Goal: Task Accomplishment & Management: Use online tool/utility

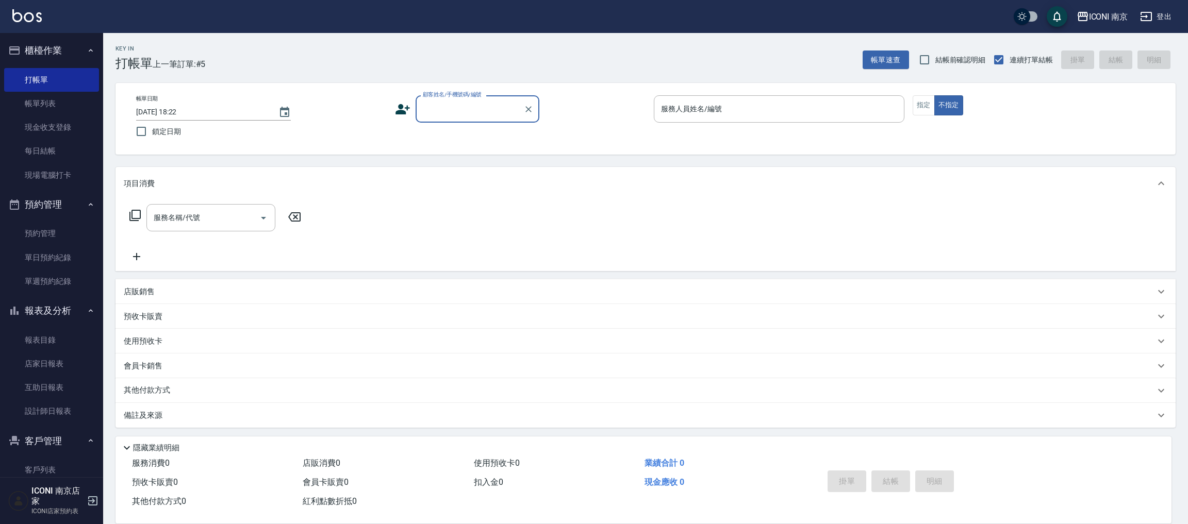
click at [470, 103] on input "顧客姓名/手機號碼/編號" at bounding box center [469, 109] width 99 height 18
drag, startPoint x: 496, startPoint y: 112, endPoint x: 375, endPoint y: 102, distance: 121.1
click at [384, 108] on div "帳單日期 2025/09/13 18:22 鎖定日期 顧客姓名/手機號碼/編號 09050269660 顧客姓名/手機號碼/編號 服務人員姓名/編號 服務人員…" at bounding box center [645, 118] width 1035 height 47
click at [465, 135] on li "新增 "0905026660"" at bounding box center [477, 135] width 124 height 17
type input "0905026660"
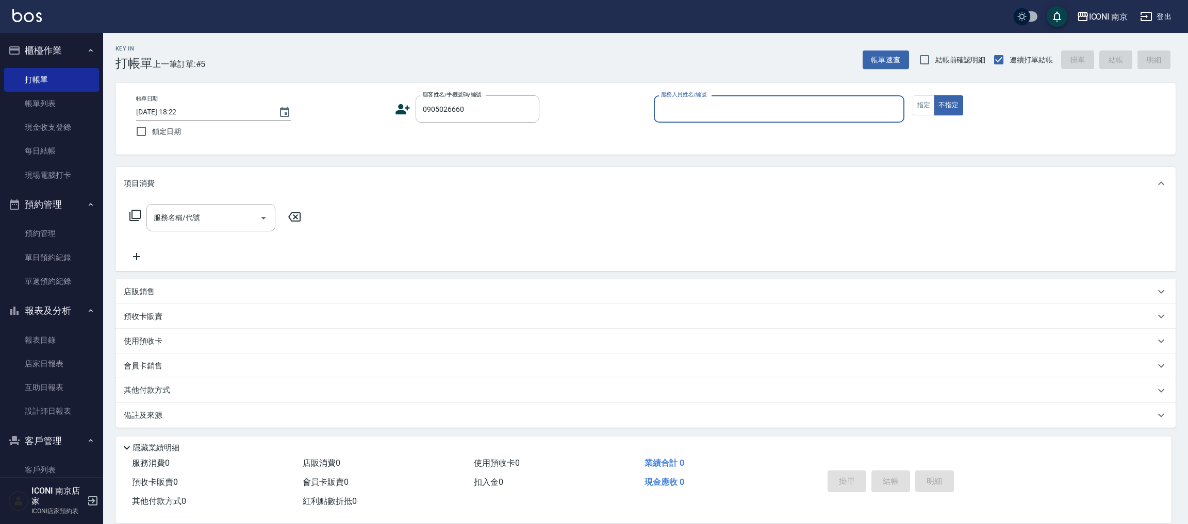
click at [401, 112] on icon at bounding box center [402, 109] width 14 height 10
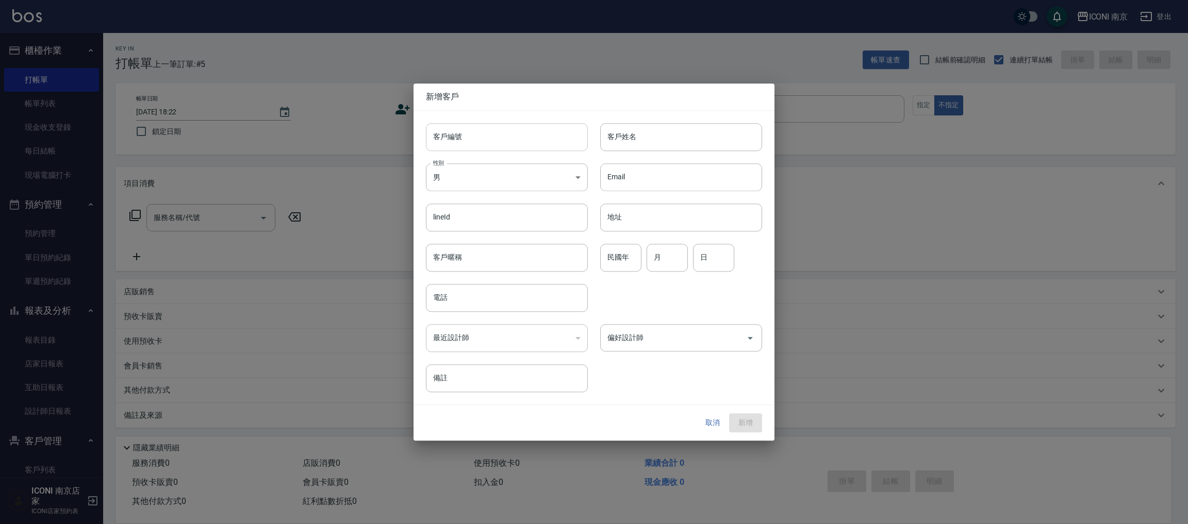
type input "0905026660"
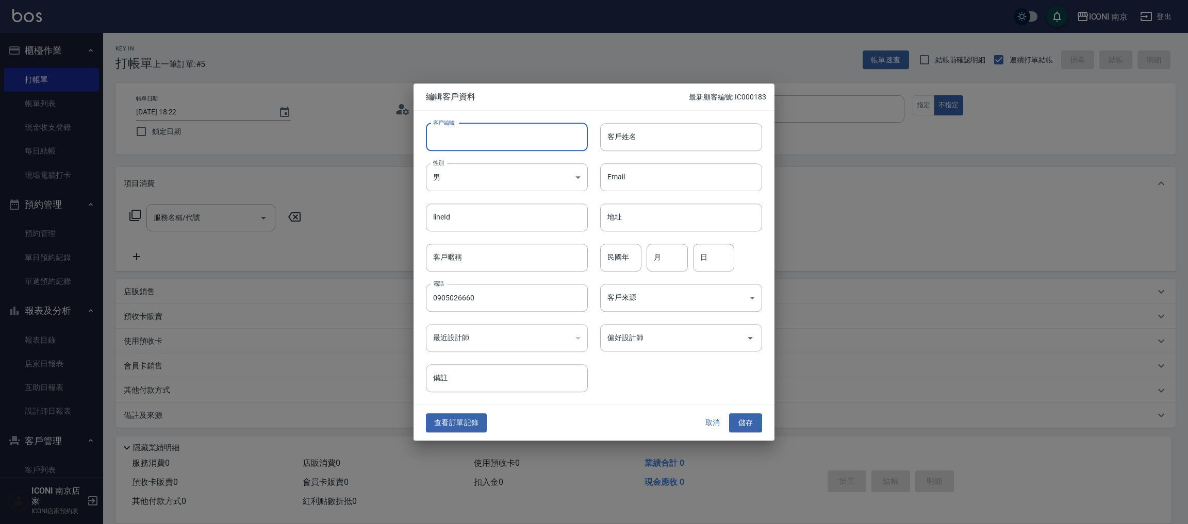
click at [457, 141] on input "客戶編號" at bounding box center [507, 137] width 162 height 28
click at [440, 171] on body "ICONI 南京 登出 櫃檯作業 打帳單 帳單列表 現金收支登錄 每日結帳 現場電腦打卡 預約管理 預約管理 單日預約紀錄 單週預約紀錄 報表及分析 報表目錄…" at bounding box center [594, 262] width 1188 height 525
drag, startPoint x: 453, startPoint y: 237, endPoint x: 459, endPoint y: 238, distance: 6.8
click at [453, 238] on li "女" at bounding box center [507, 237] width 162 height 17
type input "FEMALE"
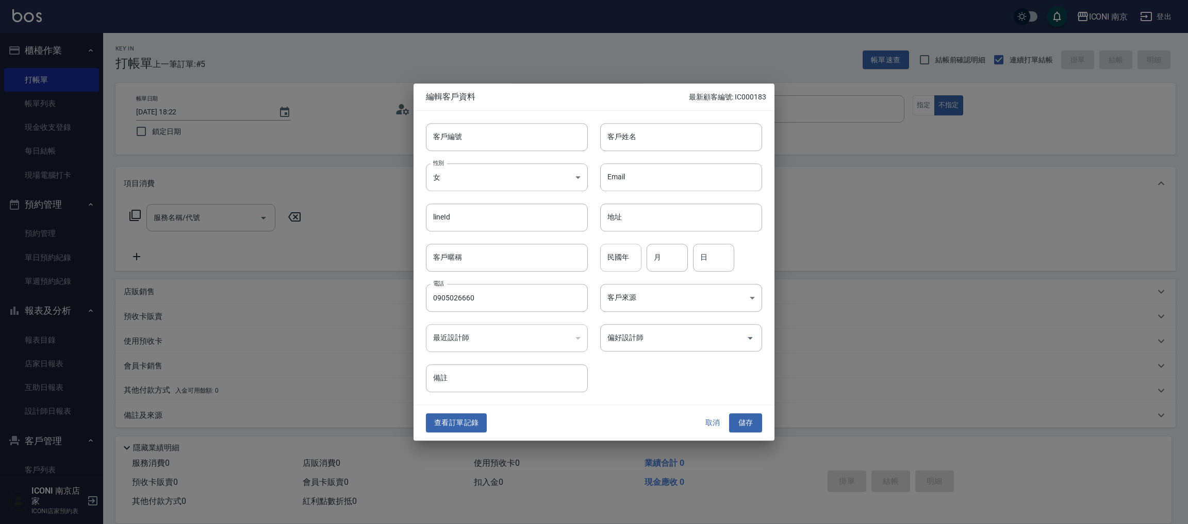
click at [622, 261] on input "民國年" at bounding box center [620, 258] width 41 height 28
type input "10"
type input "01"
click at [626, 303] on body "ICONI 南京 登出 櫃檯作業 打帳單 帳單列表 現金收支登錄 每日結帳 現場電腦打卡 預約管理 預約管理 單日預約紀錄 單週預約紀錄 報表及分析 報表目錄…" at bounding box center [594, 262] width 1188 height 525
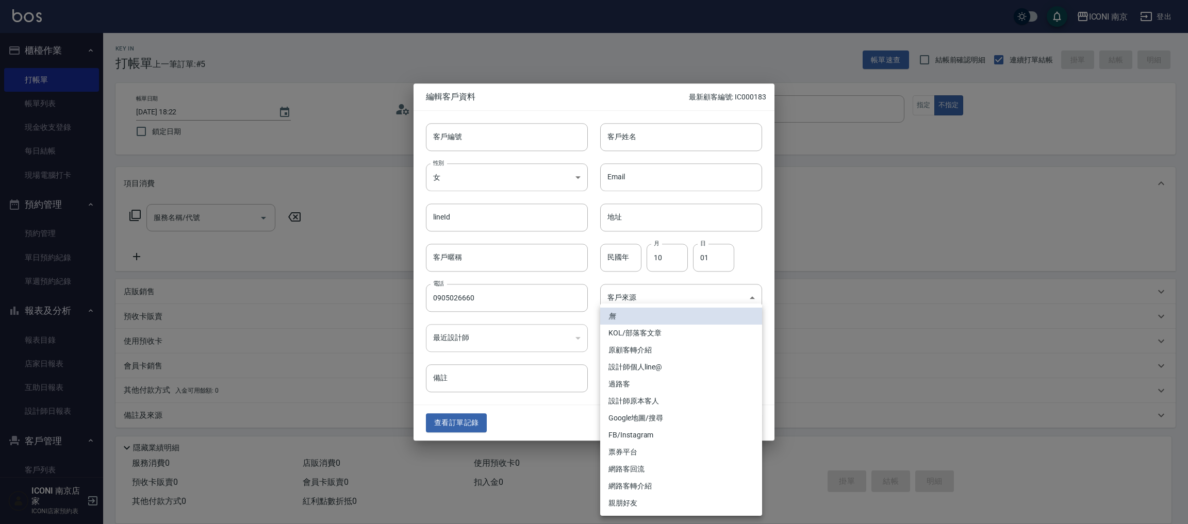
click at [632, 452] on li "票券平台" at bounding box center [681, 452] width 162 height 17
type input "票券平台"
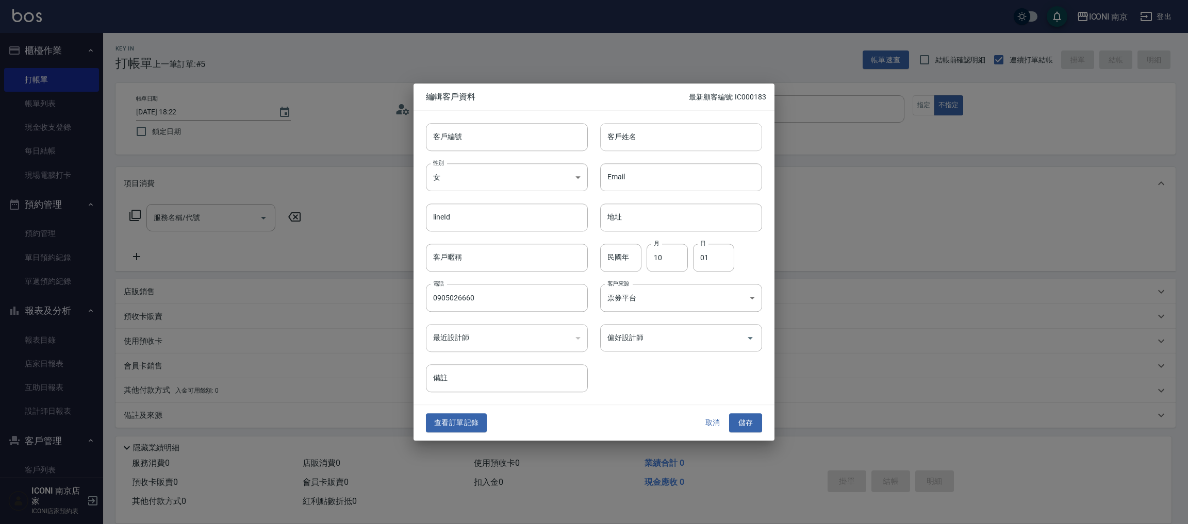
click at [656, 133] on input "客戶姓名" at bounding box center [681, 137] width 162 height 28
type input "林淑美"
click at [746, 426] on button "儲存" at bounding box center [745, 423] width 33 height 19
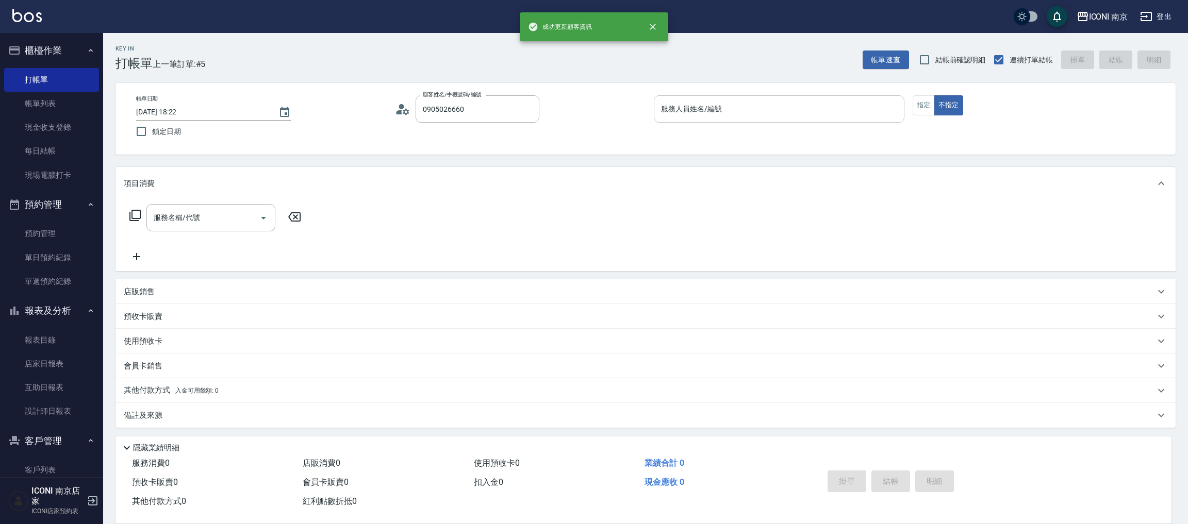
click at [741, 106] on input "服務人員姓名/編號" at bounding box center [778, 109] width 241 height 18
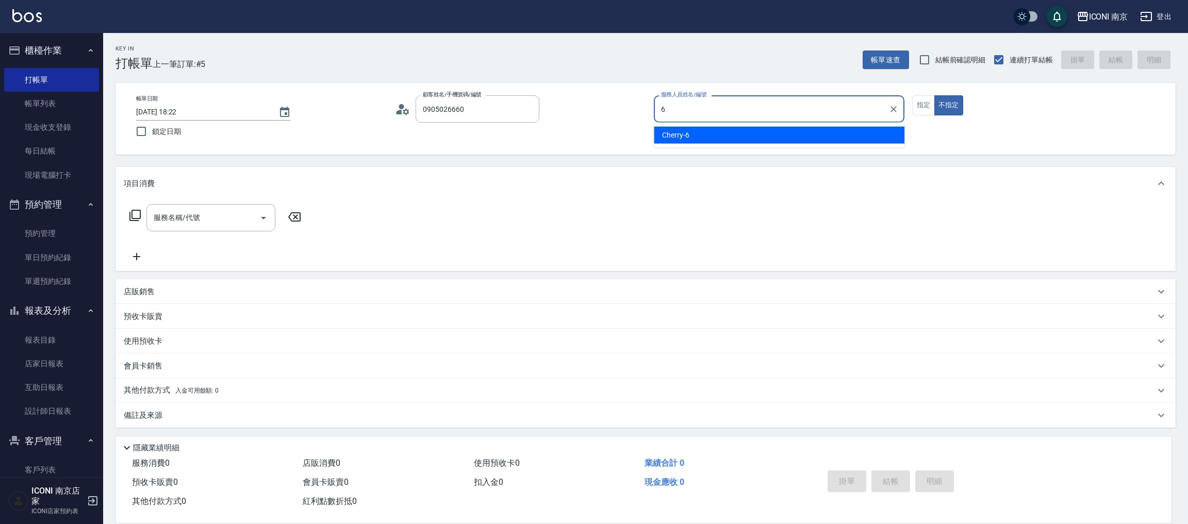
type input "6"
type button "false"
type input "Cherry-6"
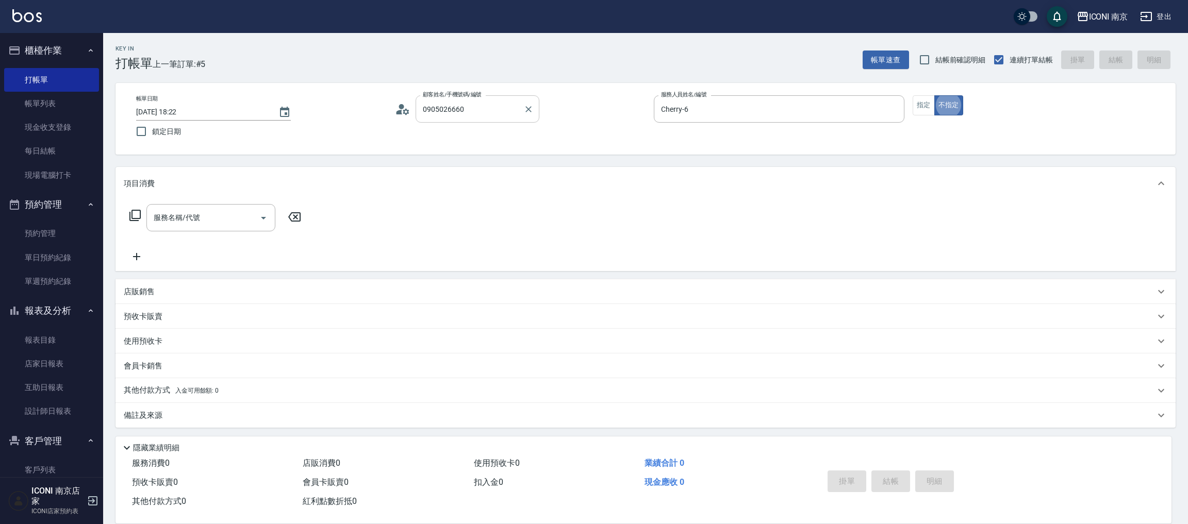
click at [484, 103] on input "0905026660" at bounding box center [469, 109] width 99 height 18
click at [491, 134] on li "林淑美/0905026660/" at bounding box center [477, 135] width 124 height 17
type input "林淑美/0905026660/"
click at [129, 213] on icon at bounding box center [135, 215] width 12 height 12
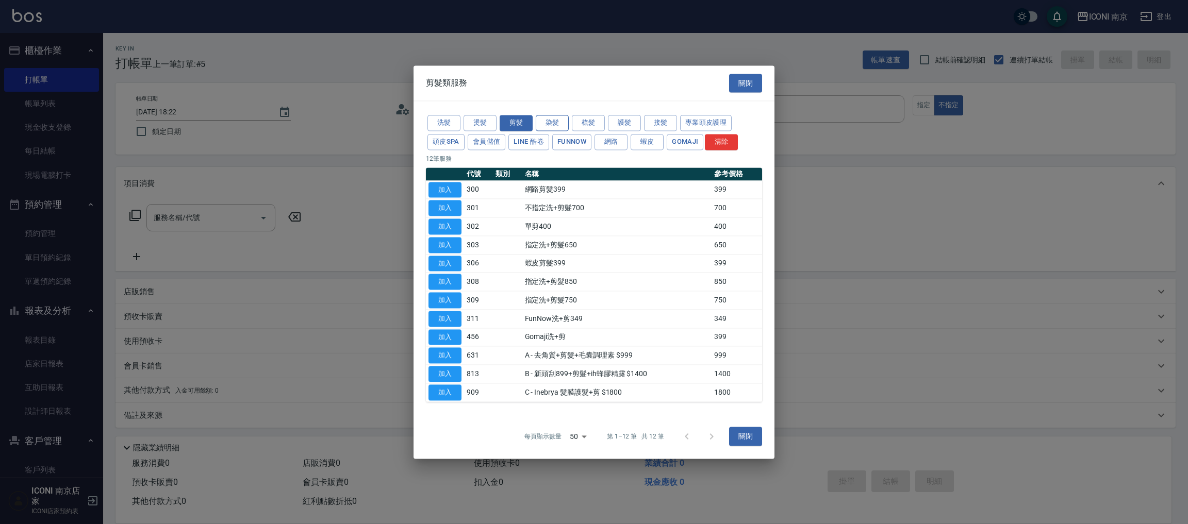
click at [562, 122] on button "染髮" at bounding box center [552, 123] width 33 height 16
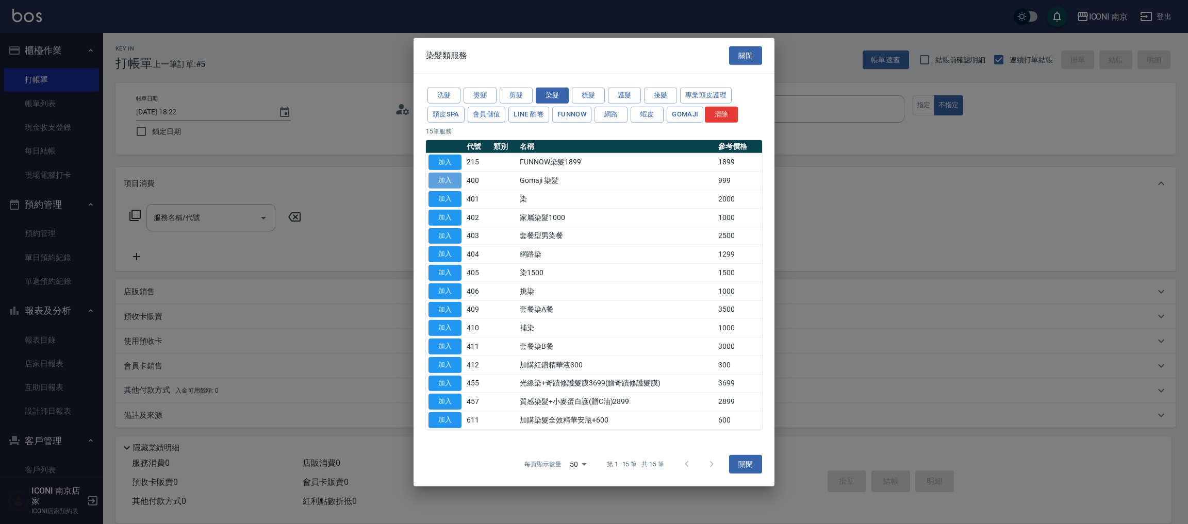
click at [457, 176] on button "加入" at bounding box center [444, 181] width 33 height 16
type input "Gomaji 染髮(400)"
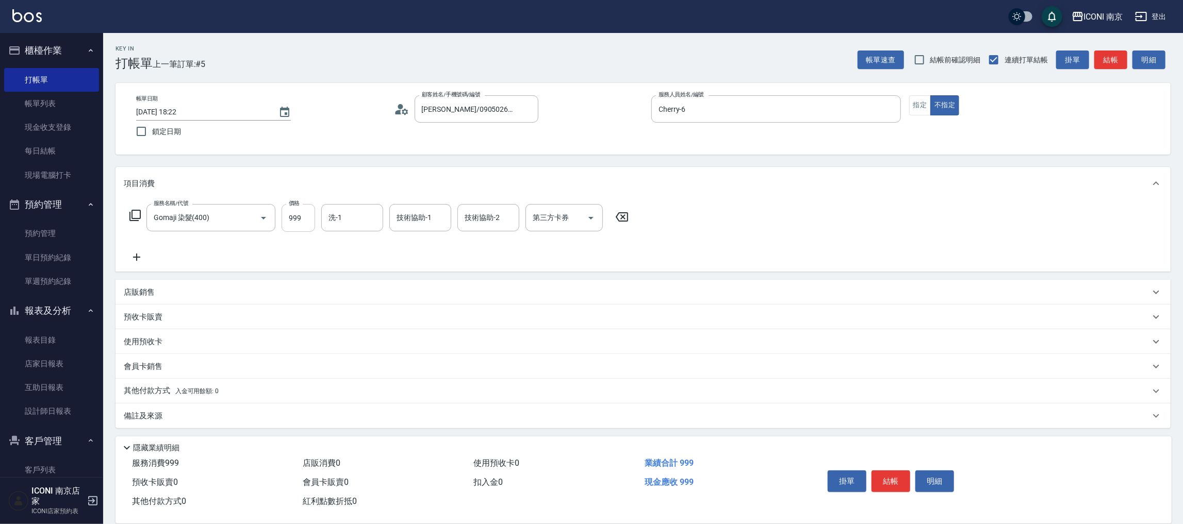
click at [297, 228] on input "999" at bounding box center [298, 218] width 34 height 28
type input "1199"
type input "LORI-17"
click at [138, 217] on icon at bounding box center [135, 215] width 12 height 12
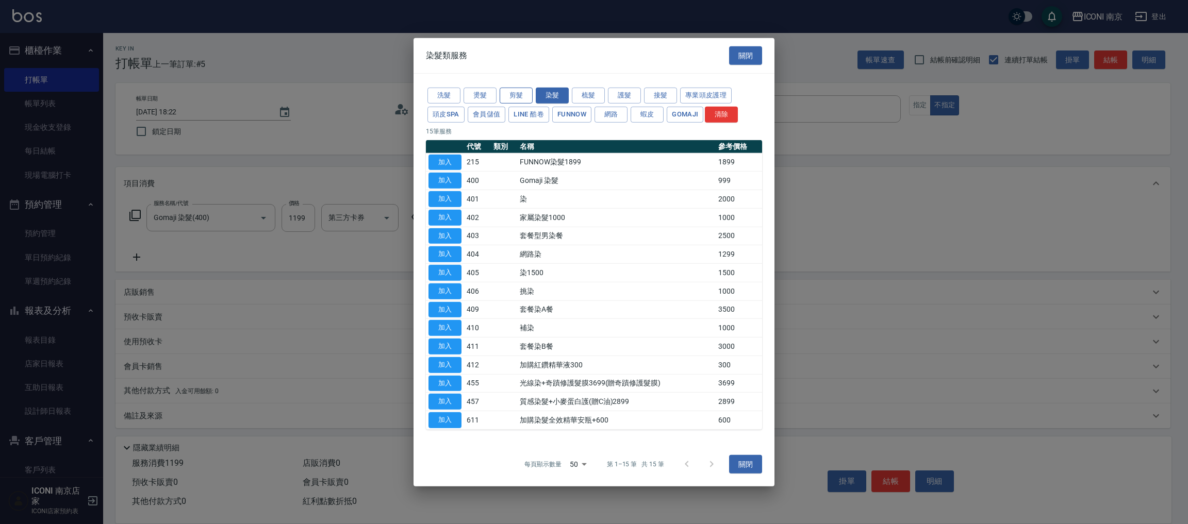
click at [509, 93] on button "剪髮" at bounding box center [515, 96] width 33 height 16
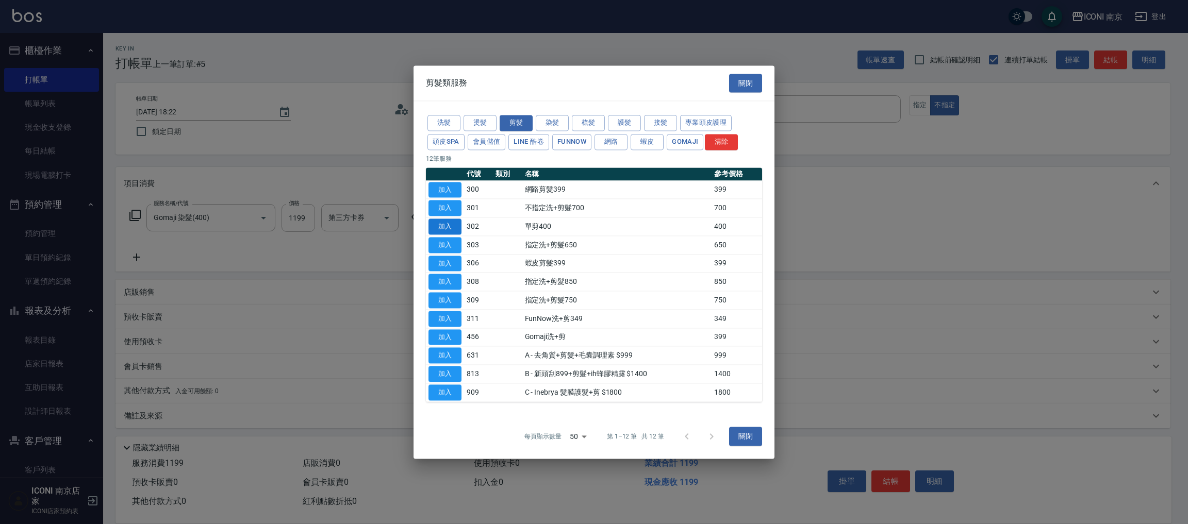
click at [447, 220] on button "加入" at bounding box center [444, 227] width 33 height 16
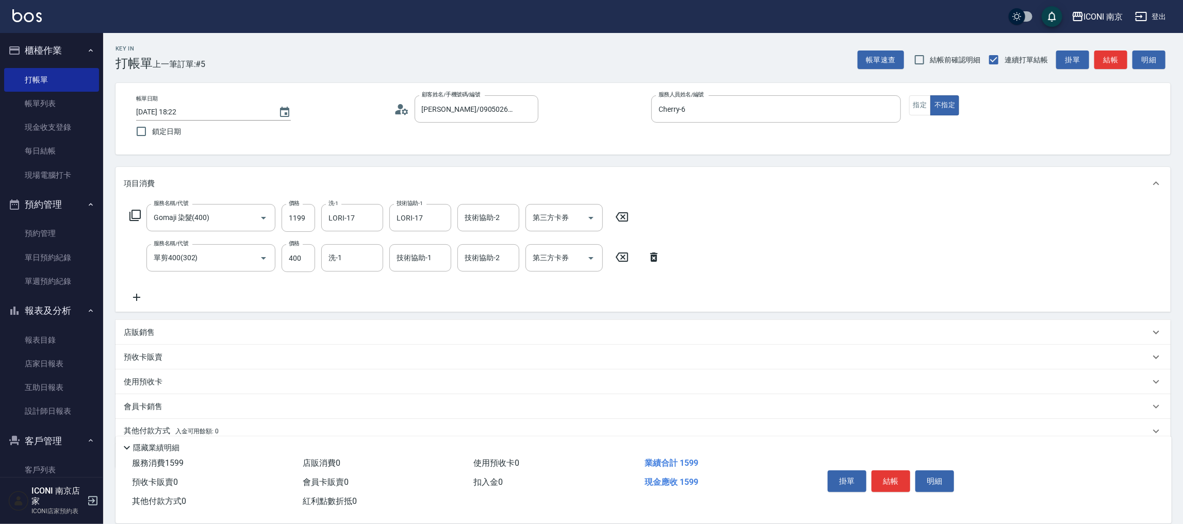
click at [305, 243] on div "服務名稱/代號 Gomaji 染髮(400) 服務名稱/代號 價格 1199 價格 洗-1 LORI-17 洗-1 技術協助-1 LORI-17 技術協助-1…" at bounding box center [395, 253] width 543 height 99
click at [299, 248] on input "400" at bounding box center [298, 258] width 34 height 28
type input "600"
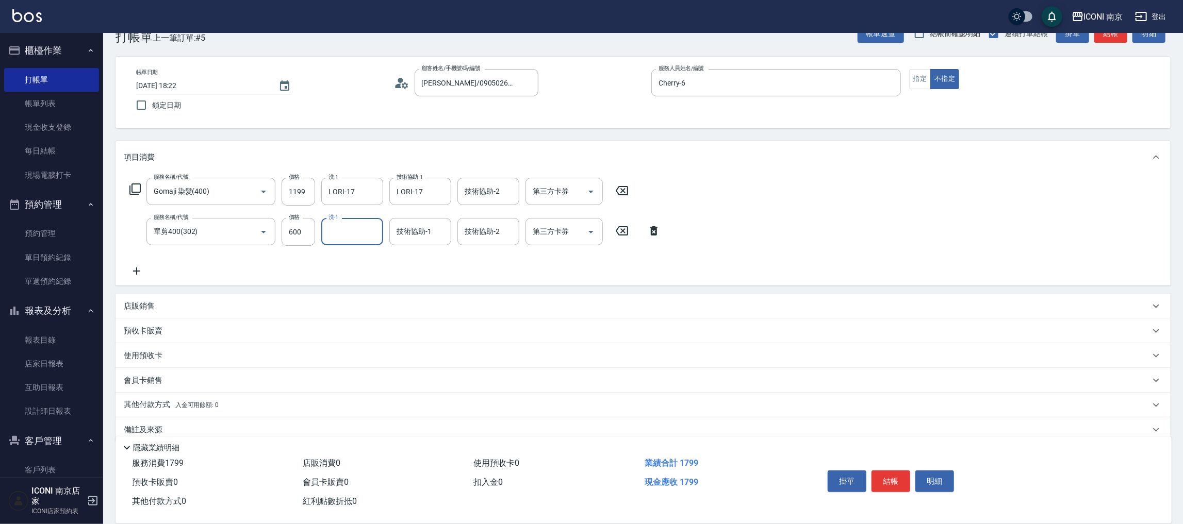
scroll to position [41, 0]
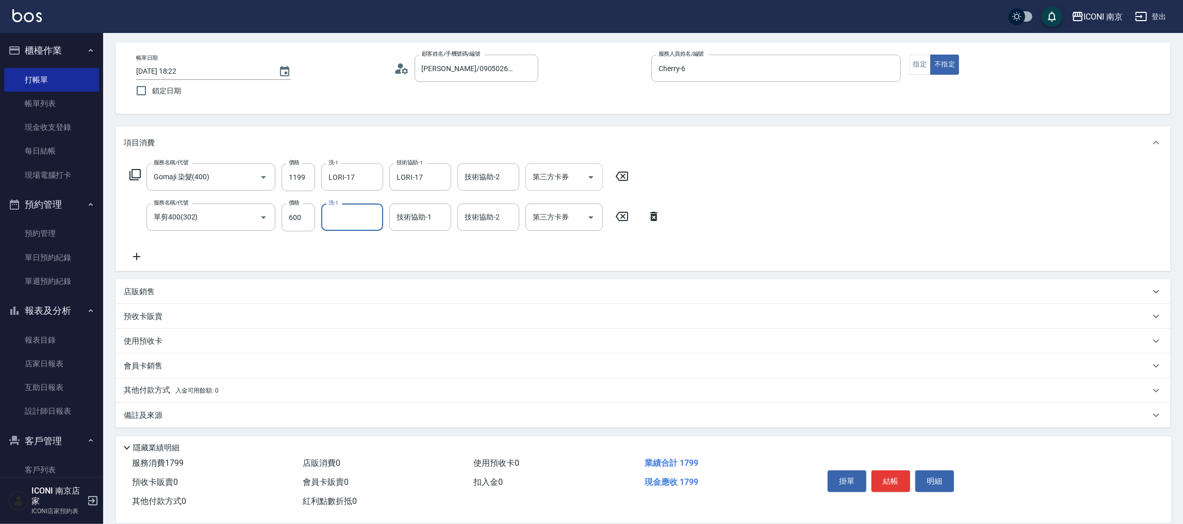
click at [594, 177] on icon "Open" at bounding box center [591, 177] width 12 height 12
click at [568, 268] on span "Gomaji" at bounding box center [563, 271] width 77 height 17
type input "Gomaji"
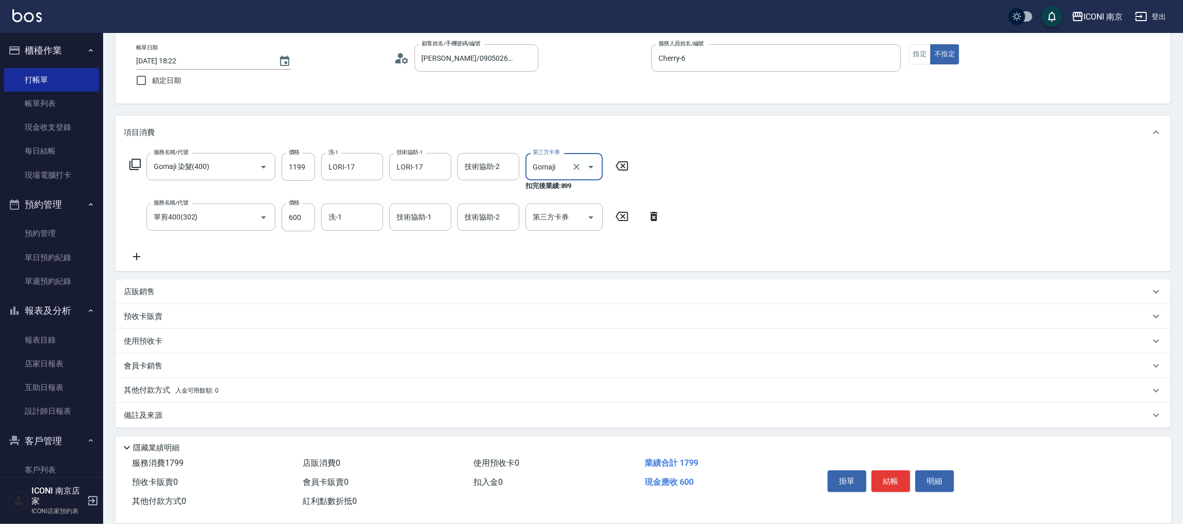
click at [147, 413] on p "備註及來源" at bounding box center [143, 415] width 39 height 11
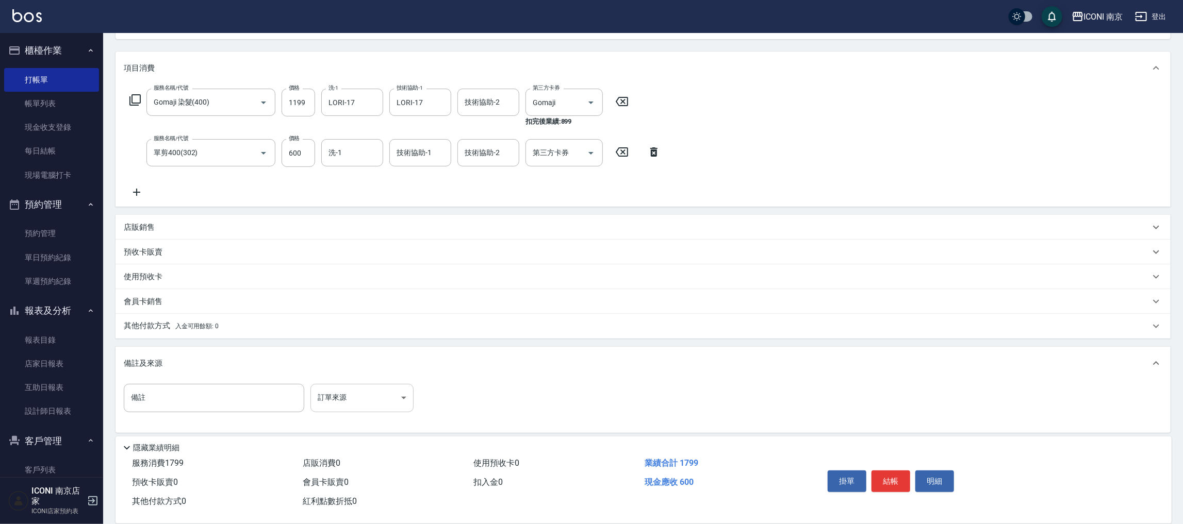
scroll to position [120, 0]
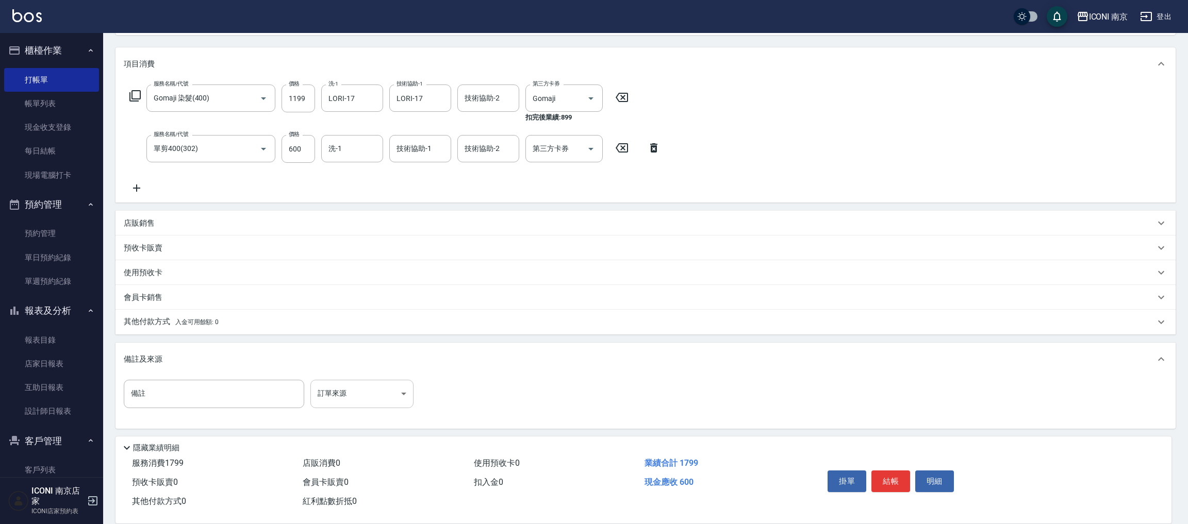
click at [372, 394] on body "ICONI 南京 登出 櫃檯作業 打帳單 帳單列表 現金收支登錄 每日結帳 現場電腦打卡 預約管理 預約管理 單日預約紀錄 單週預約紀錄 報表及分析 報表目錄…" at bounding box center [594, 202] width 1188 height 645
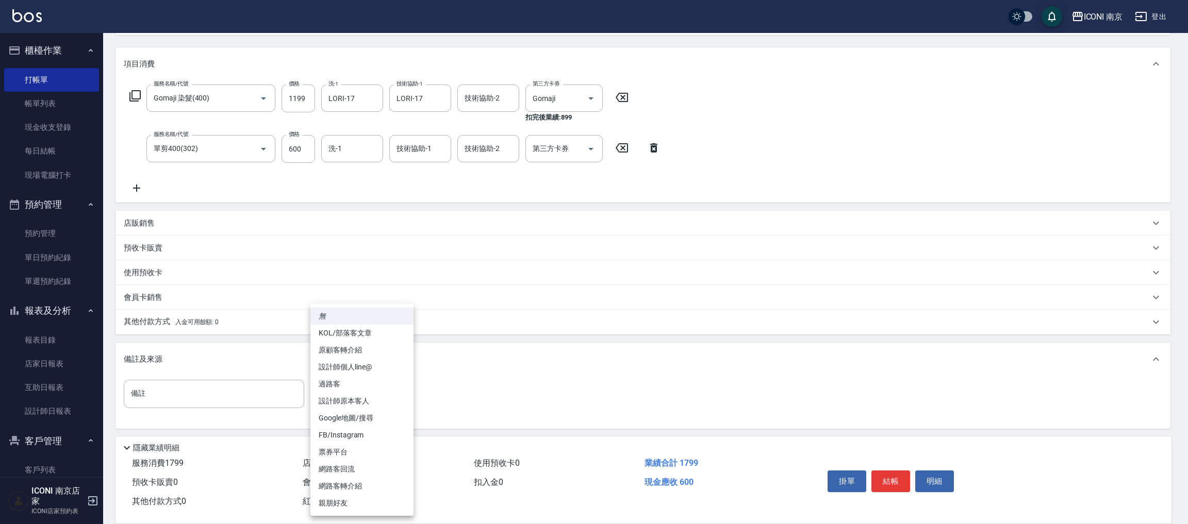
click at [358, 453] on li "票券平台" at bounding box center [361, 452] width 103 height 17
type input "票券平台"
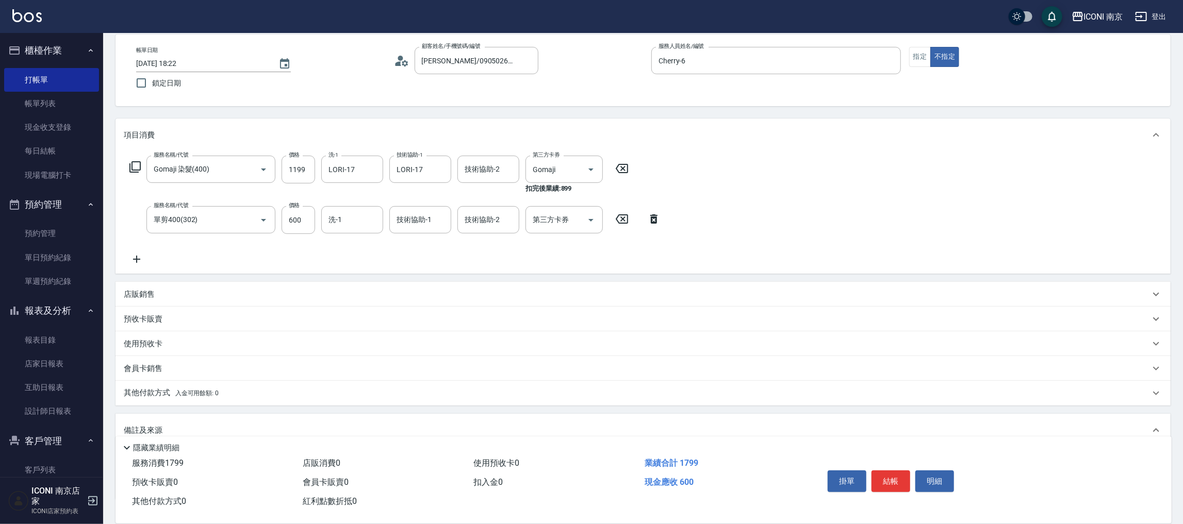
scroll to position [0, 0]
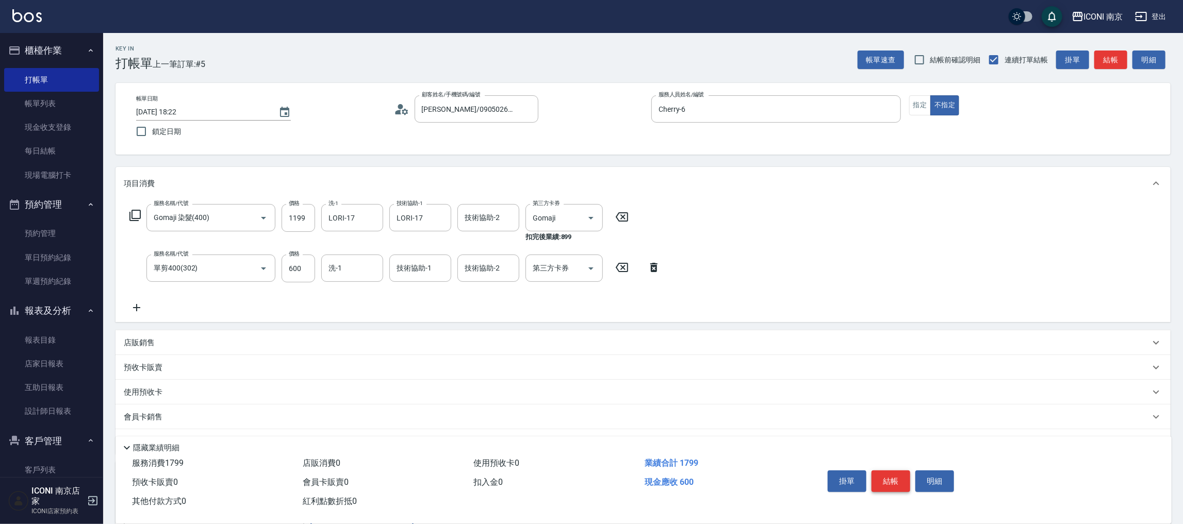
click at [891, 482] on button "結帳" at bounding box center [890, 482] width 39 height 22
type input "2025/09/13 20:17"
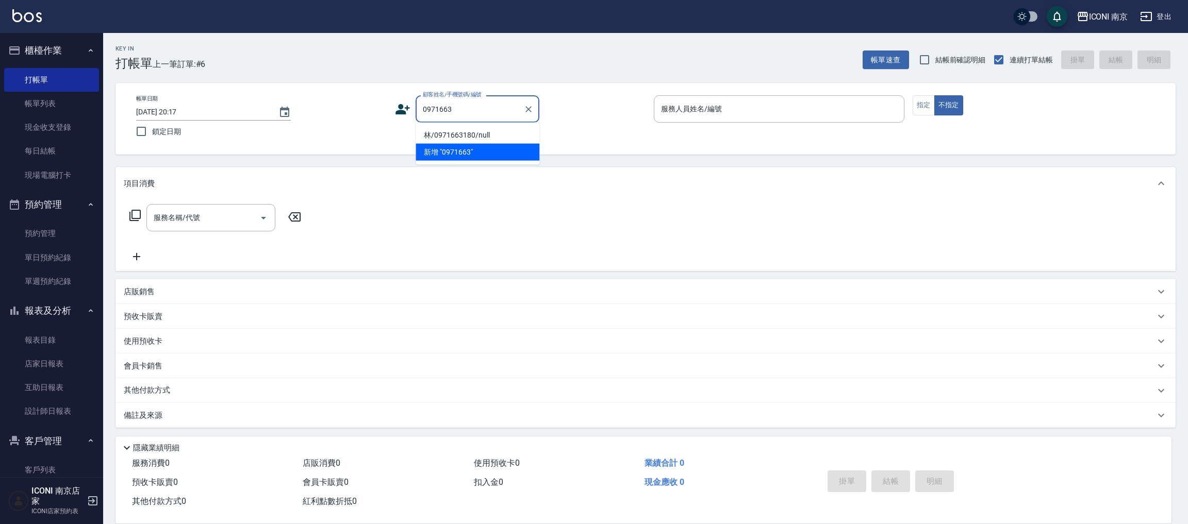
click at [502, 131] on li "林/0971663180/null" at bounding box center [477, 135] width 124 height 17
type input "林/0971663180/null"
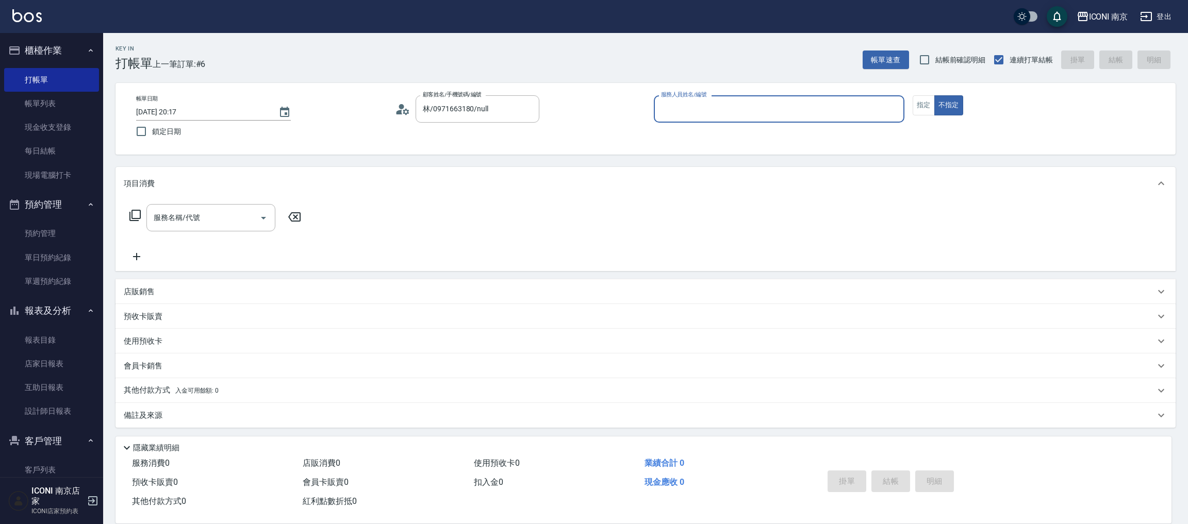
click at [401, 106] on circle at bounding box center [401, 106] width 5 height 5
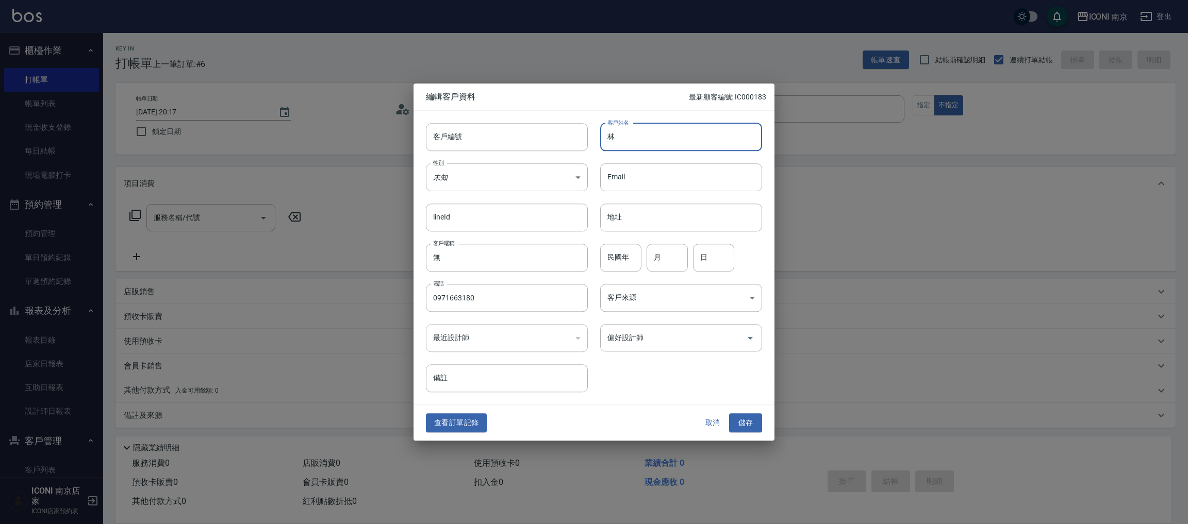
drag, startPoint x: 660, startPoint y: 136, endPoint x: 675, endPoint y: 112, distance: 27.8
click at [660, 136] on input "林" at bounding box center [681, 137] width 162 height 28
type input "林淑貞"
click at [493, 181] on body "ICONI 南京 登出 櫃檯作業 打帳單 帳單列表 現金收支登錄 每日結帳 現場電腦打卡 預約管理 預約管理 單日預約紀錄 單週預約紀錄 報表及分析 報表目錄…" at bounding box center [594, 262] width 1188 height 525
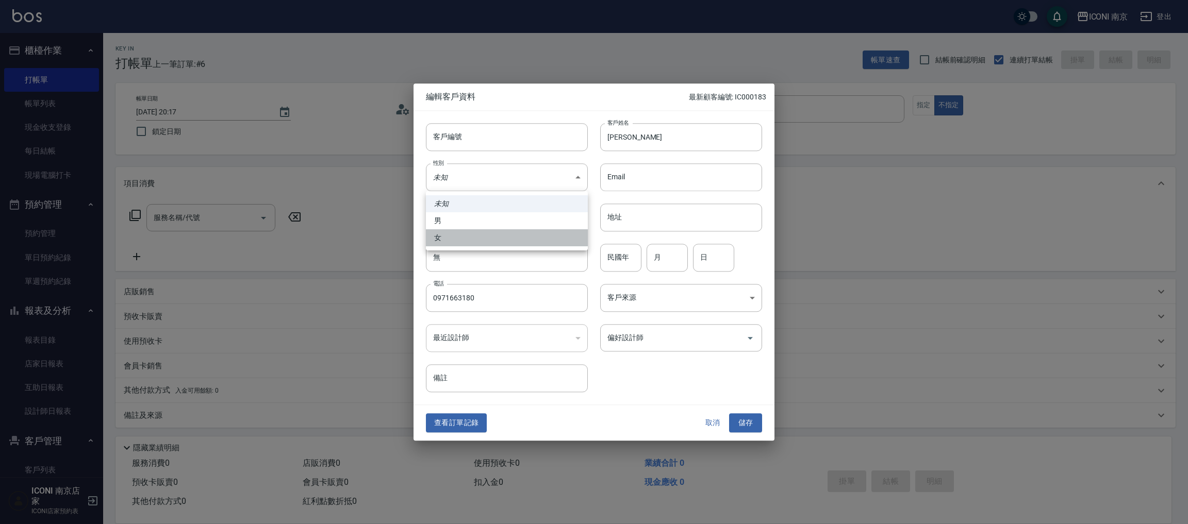
click at [472, 232] on li "女" at bounding box center [507, 237] width 162 height 17
type input "FEMALE"
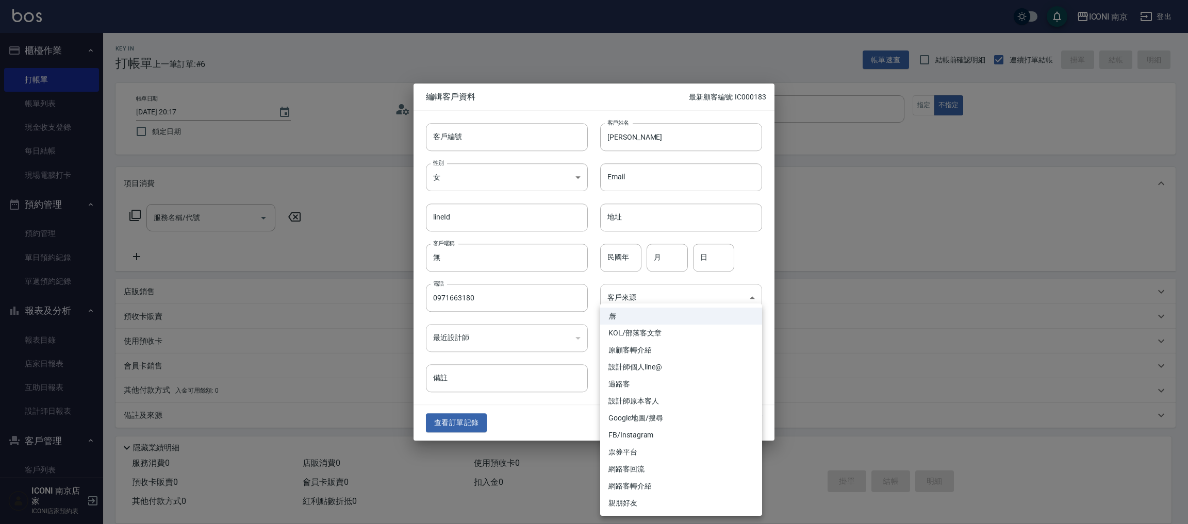
click at [663, 294] on body "ICONI 南京 登出 櫃檯作業 打帳單 帳單列表 現金收支登錄 每日結帳 現場電腦打卡 預約管理 預約管理 單日預約紀錄 單週預約紀錄 報表及分析 報表目錄…" at bounding box center [594, 262] width 1188 height 525
click at [620, 455] on li "票券平台" at bounding box center [681, 452] width 162 height 17
type input "票券平台"
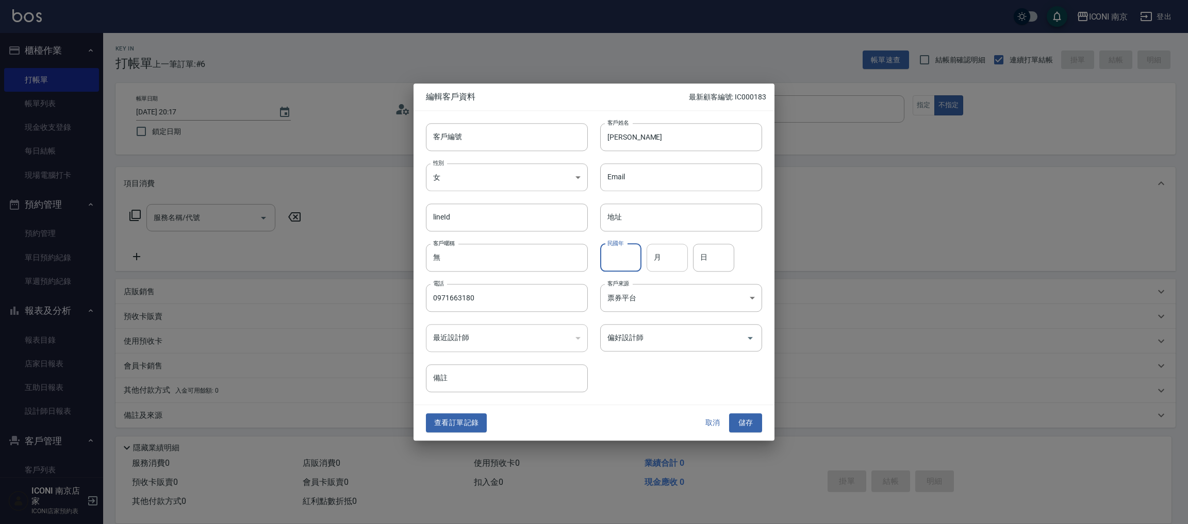
drag, startPoint x: 641, startPoint y: 267, endPoint x: 648, endPoint y: 264, distance: 8.3
click at [641, 264] on input "民國年" at bounding box center [620, 258] width 41 height 28
click at [650, 264] on input "月" at bounding box center [666, 258] width 41 height 28
type input "07"
type input "14"
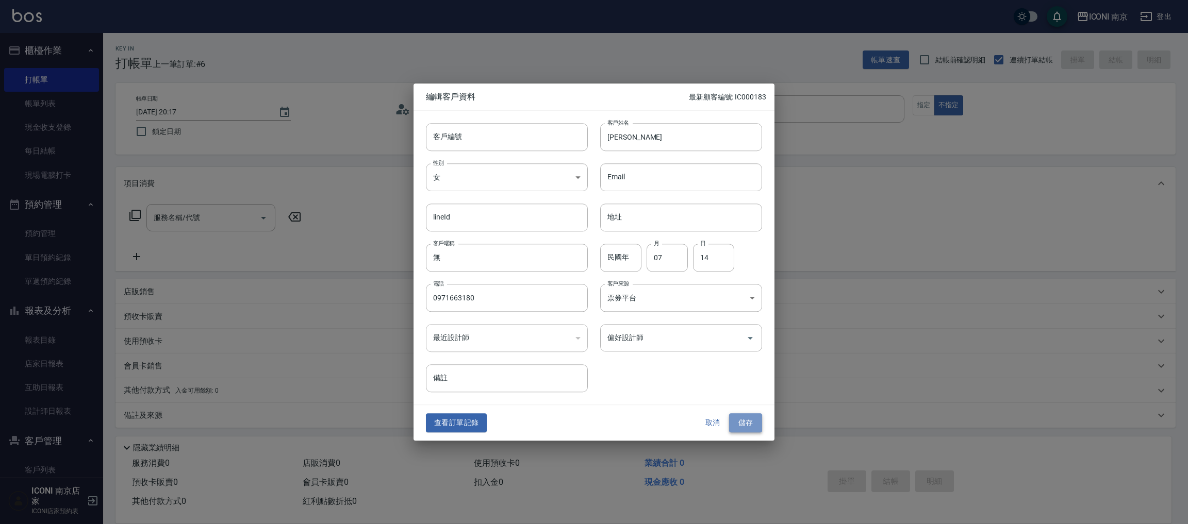
click at [748, 427] on button "儲存" at bounding box center [745, 423] width 33 height 19
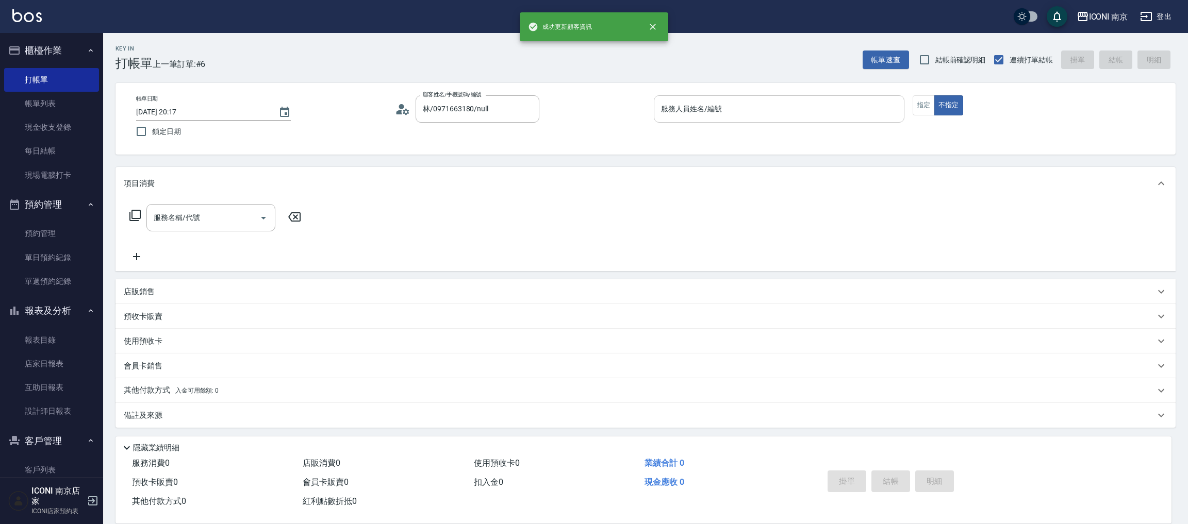
drag, startPoint x: 700, startPoint y: 105, endPoint x: 719, endPoint y: 102, distance: 19.8
click at [701, 105] on div "服務人員姓名/編號 服務人員姓名/編號" at bounding box center [779, 108] width 251 height 27
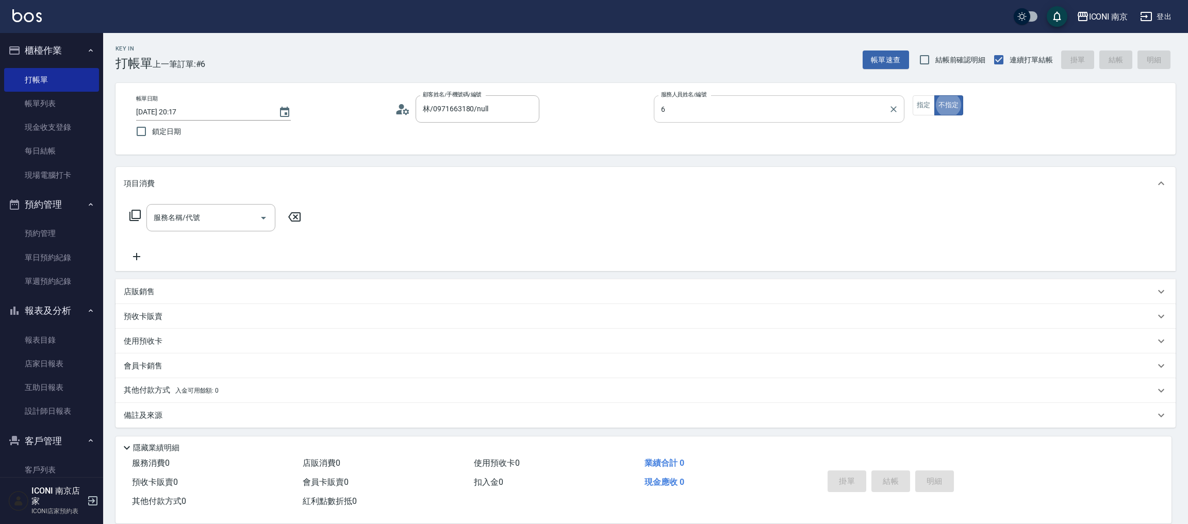
type input "Cherry-6"
click at [134, 220] on icon at bounding box center [134, 215] width 11 height 11
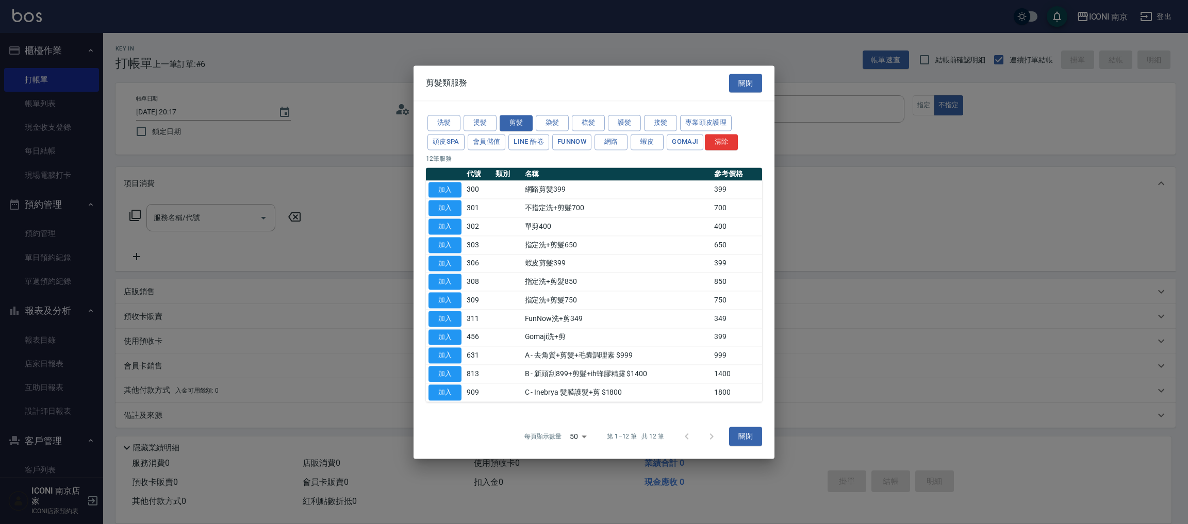
drag, startPoint x: 455, startPoint y: 227, endPoint x: 368, endPoint y: 234, distance: 87.9
click at [454, 227] on button "加入" at bounding box center [444, 227] width 33 height 16
type input "單剪400(302)"
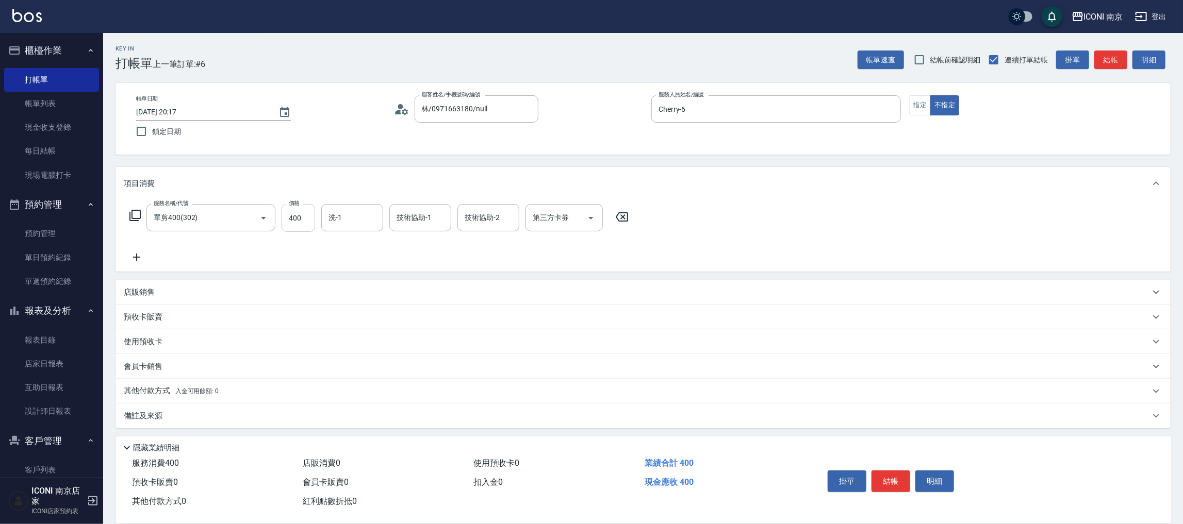
drag, startPoint x: 296, startPoint y: 229, endPoint x: 303, endPoint y: 224, distance: 7.7
click at [298, 229] on input "400" at bounding box center [298, 218] width 34 height 28
type input "600"
click at [131, 210] on icon at bounding box center [135, 215] width 12 height 12
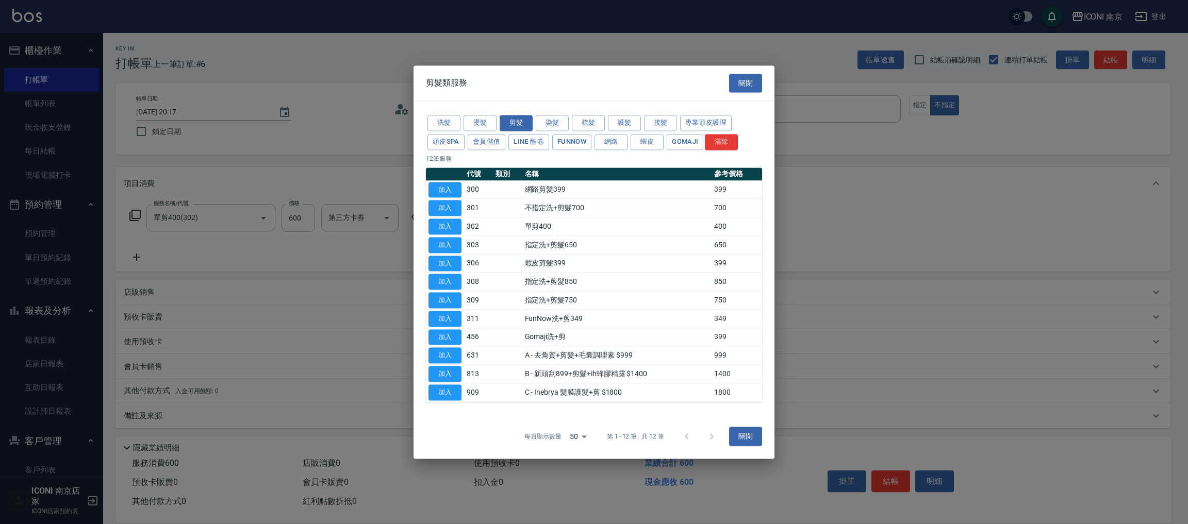
click at [552, 113] on div "洗髮 燙髮 剪髮 染髮 梳髮 護髮 接髮 專業頭皮護理 頭皮SPA 會員儲值 LINE 酷卷 FUNNOW 網路 蝦皮 Gomaji 清除" at bounding box center [594, 132] width 336 height 38
click at [552, 121] on button "染髮" at bounding box center [552, 123] width 33 height 16
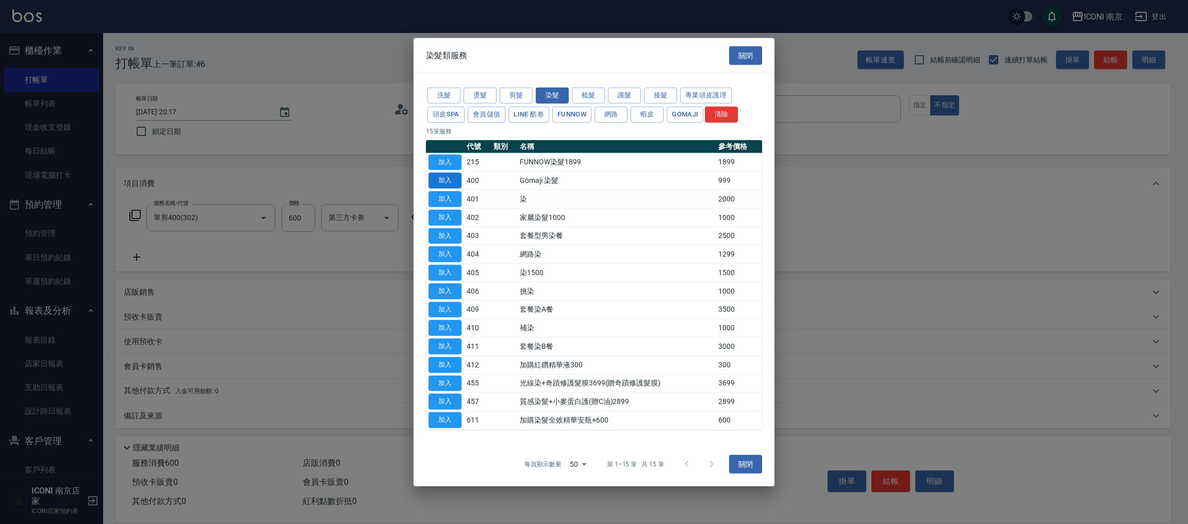
click at [443, 182] on button "加入" at bounding box center [444, 181] width 33 height 16
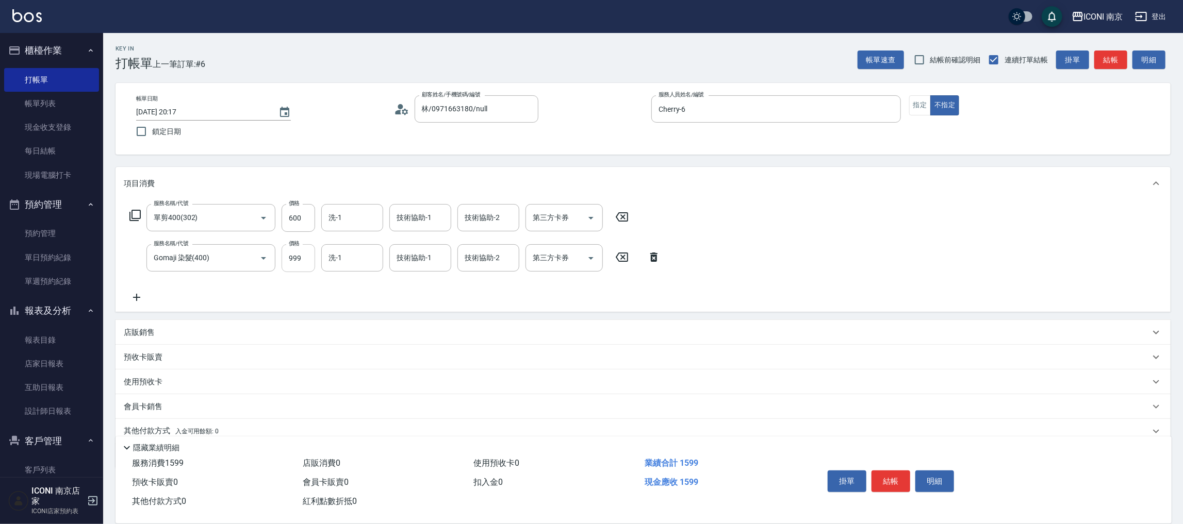
click at [295, 261] on input "999" at bounding box center [298, 258] width 34 height 28
type input "1199"
click at [592, 256] on icon "Open" at bounding box center [591, 258] width 12 height 12
click at [560, 350] on span "Gomaji" at bounding box center [563, 352] width 77 height 17
type input "Gomaji"
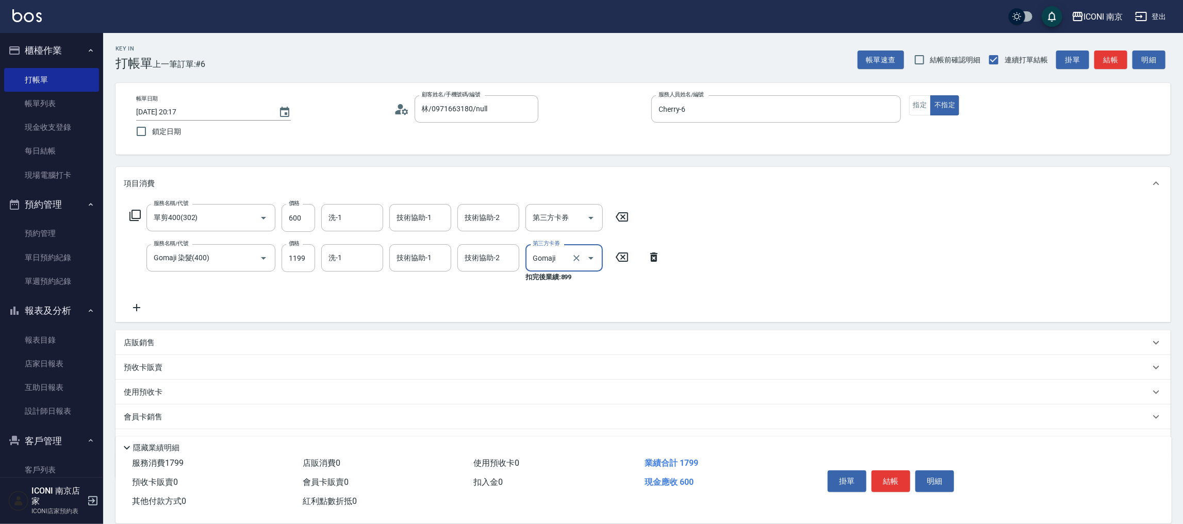
scroll to position [51, 0]
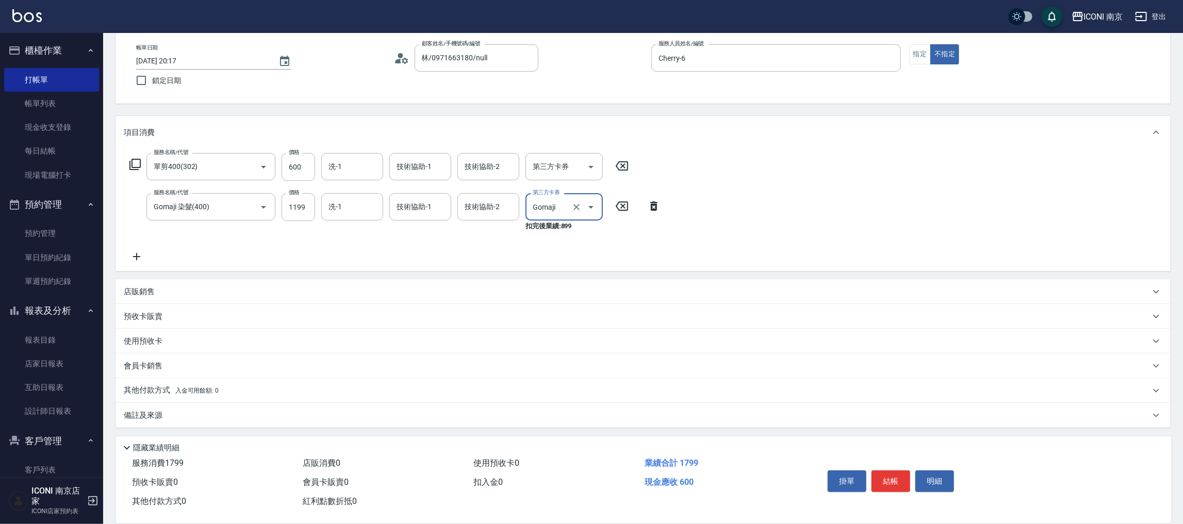
click at [222, 389] on div "其他付款方式 入金可用餘額: 0" at bounding box center [637, 390] width 1026 height 11
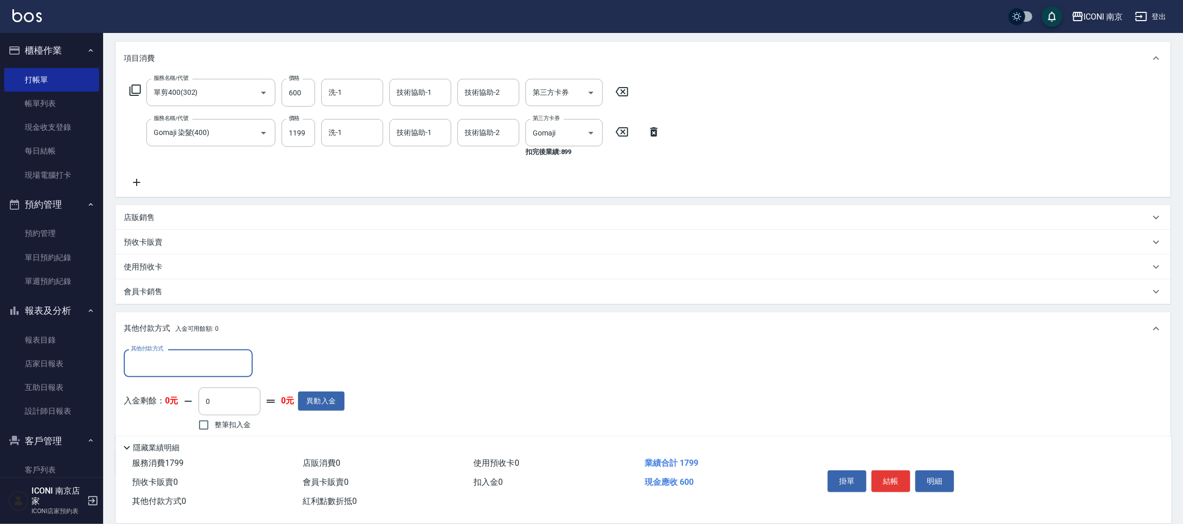
scroll to position [0, 0]
click at [169, 297] on div "會員卡銷售" at bounding box center [642, 291] width 1055 height 25
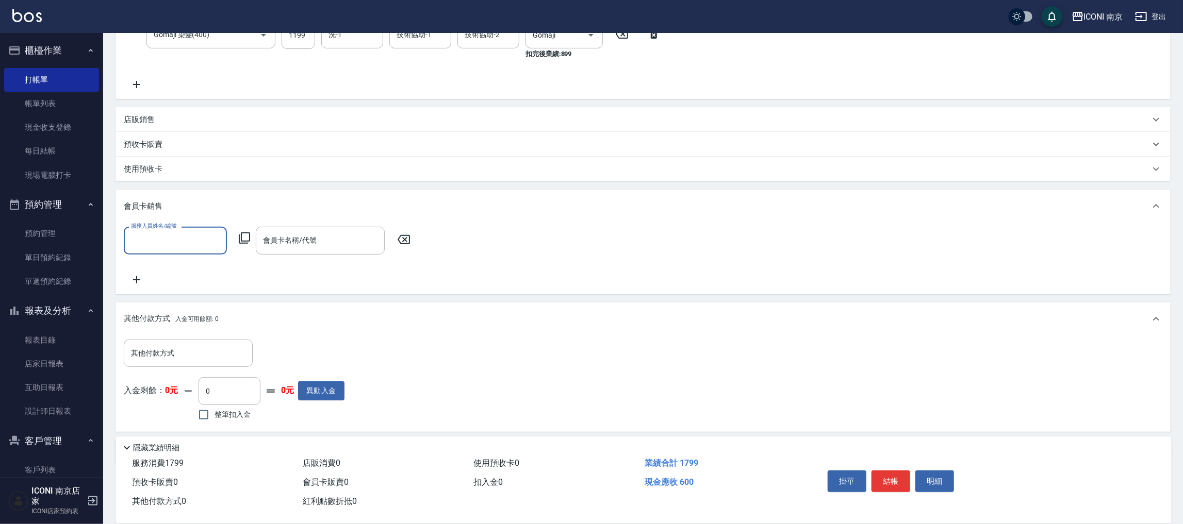
scroll to position [260, 0]
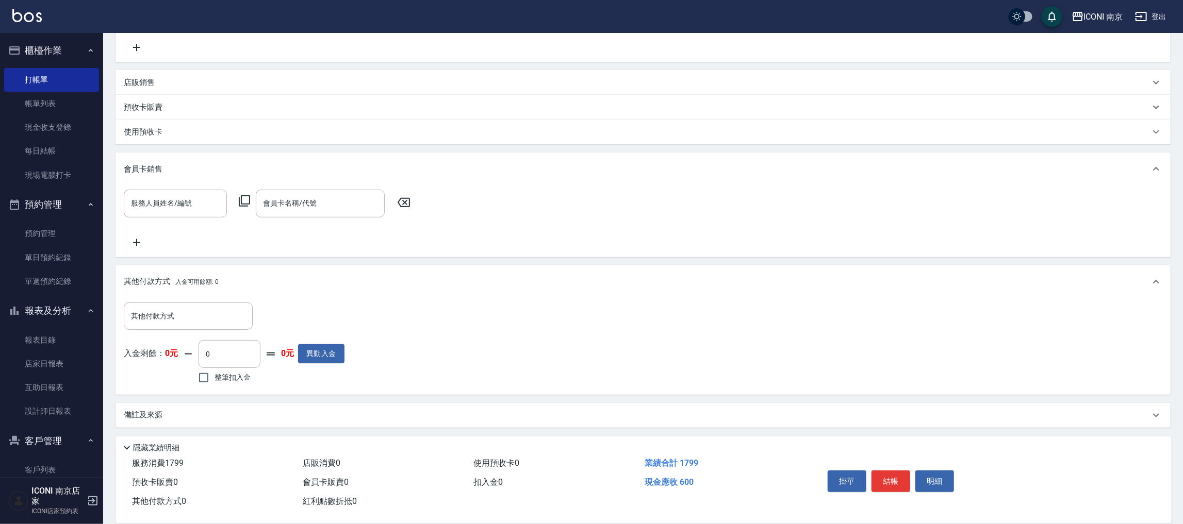
click at [156, 414] on p "備註及來源" at bounding box center [143, 415] width 39 height 11
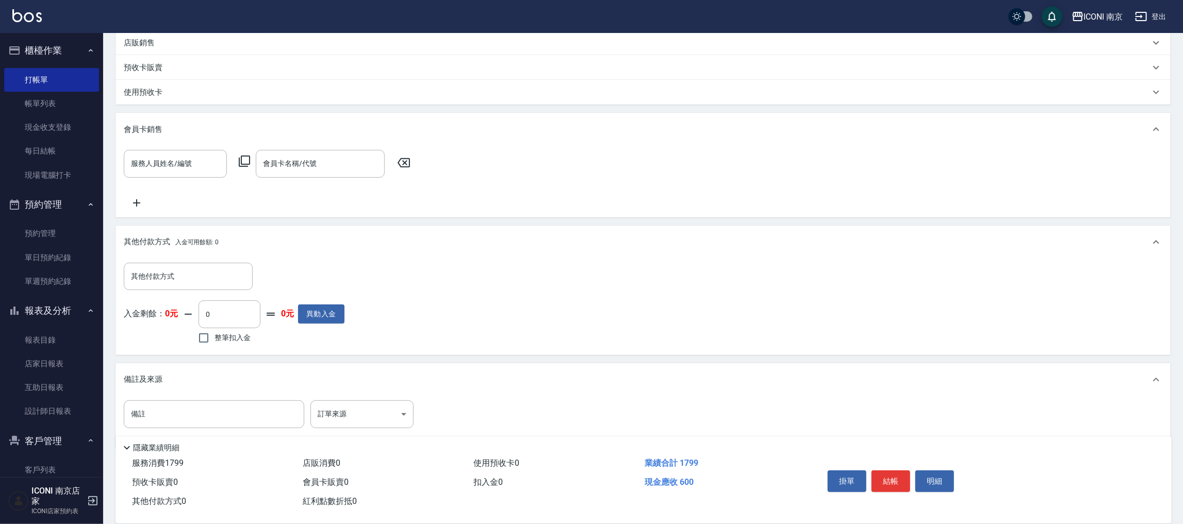
scroll to position [321, 0]
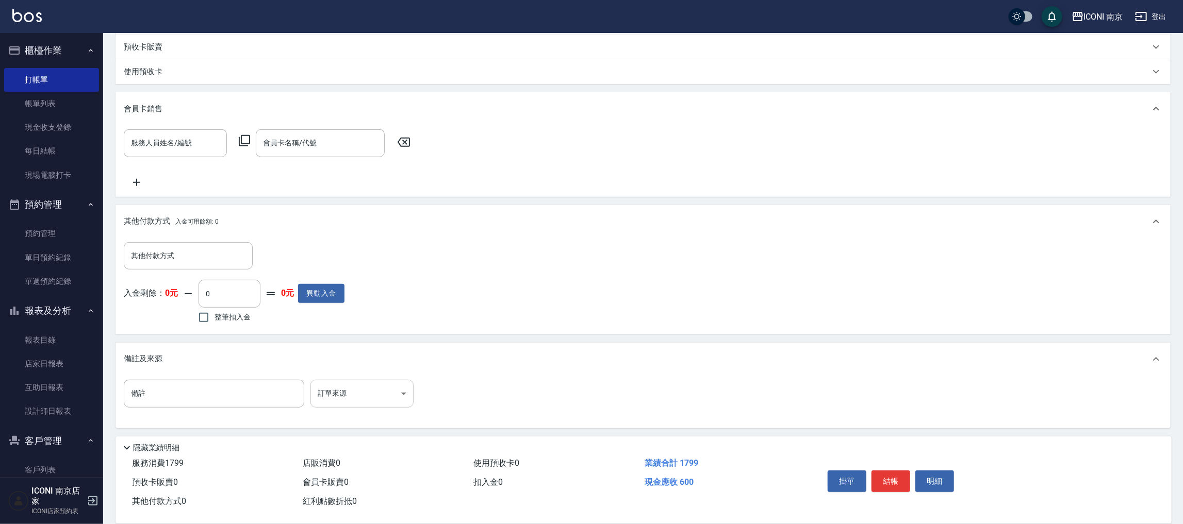
click at [378, 388] on body "ICONI 南京 登出 櫃檯作業 打帳單 帳單列表 現金收支登錄 每日結帳 現場電腦打卡 預約管理 預約管理 單日預約紀錄 單週預約紀錄 報表及分析 報表目錄…" at bounding box center [591, 102] width 1183 height 846
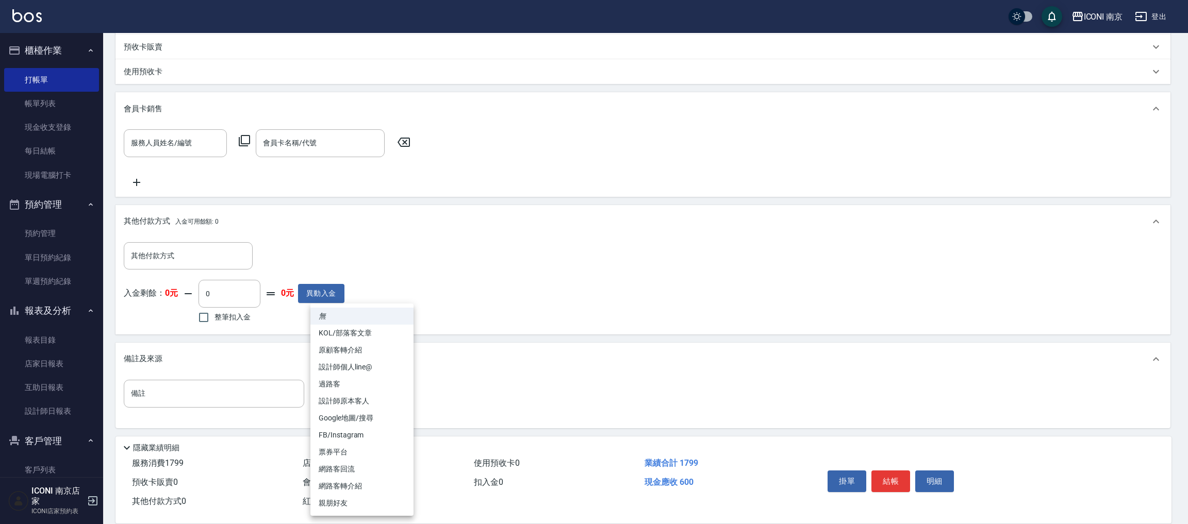
click at [363, 452] on li "票券平台" at bounding box center [361, 452] width 103 height 17
type input "票券平台"
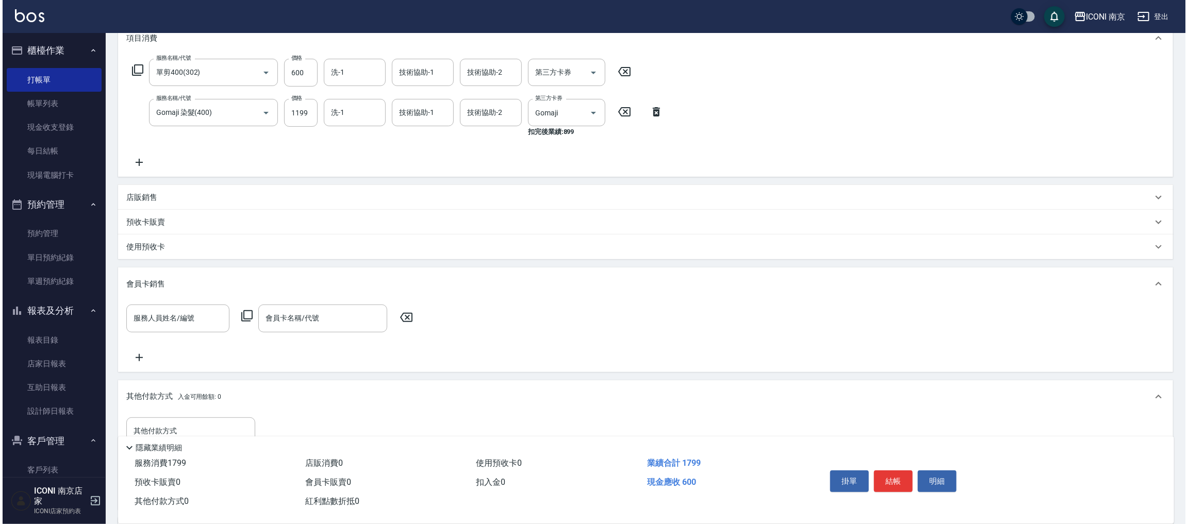
scroll to position [0, 0]
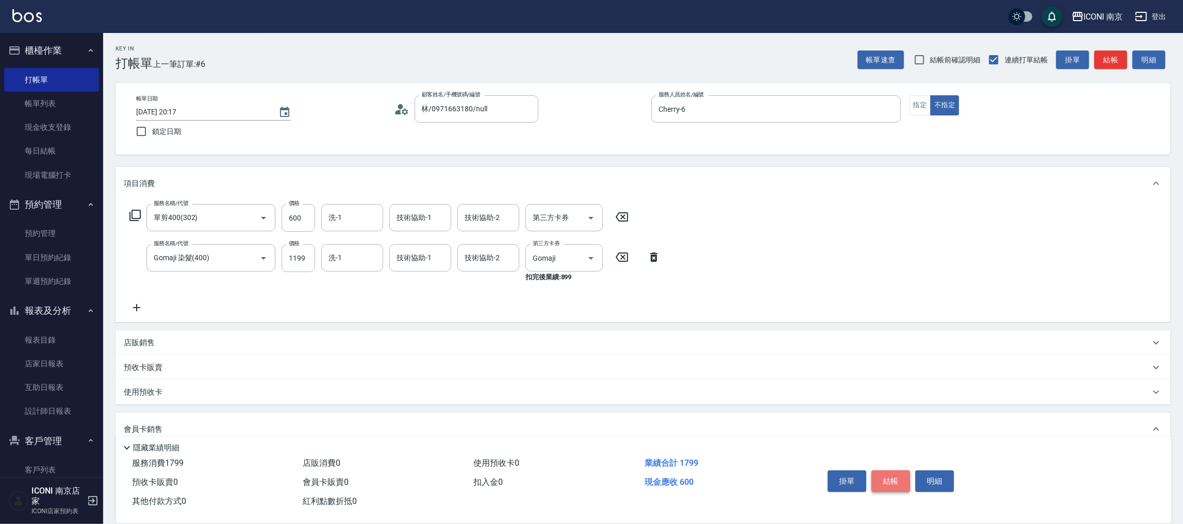
click at [892, 476] on button "結帳" at bounding box center [890, 482] width 39 height 22
type input "[DATE] 20:18"
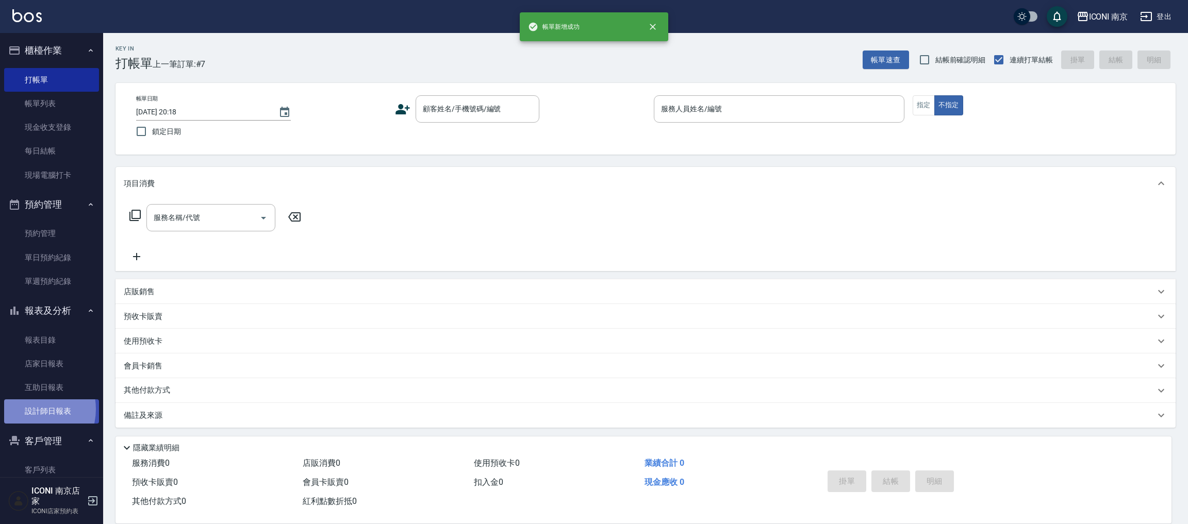
click at [30, 409] on link "設計師日報表" at bounding box center [51, 411] width 95 height 24
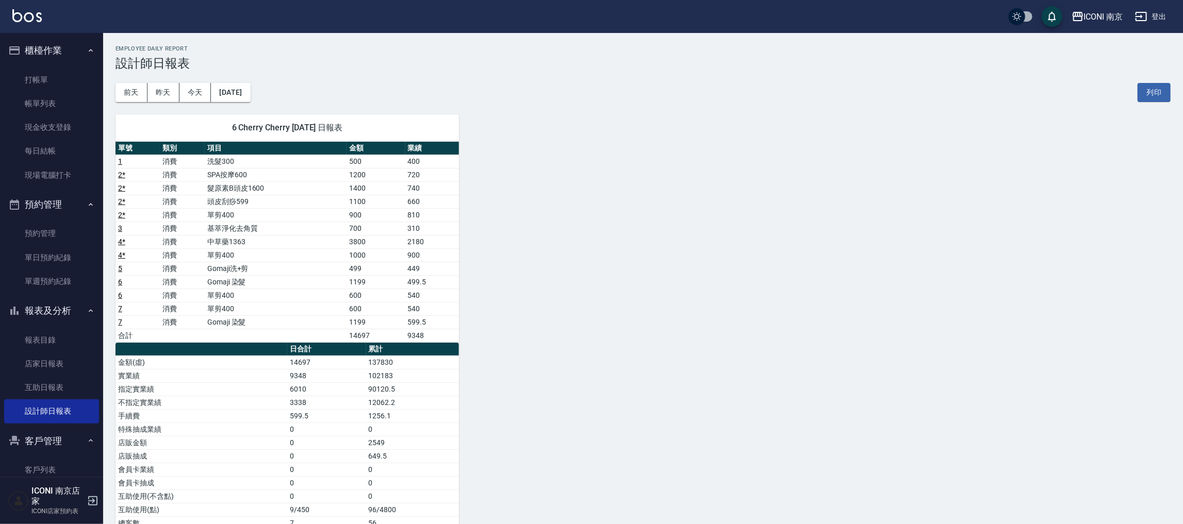
click at [1163, 16] on button "登出" at bounding box center [1150, 16] width 40 height 19
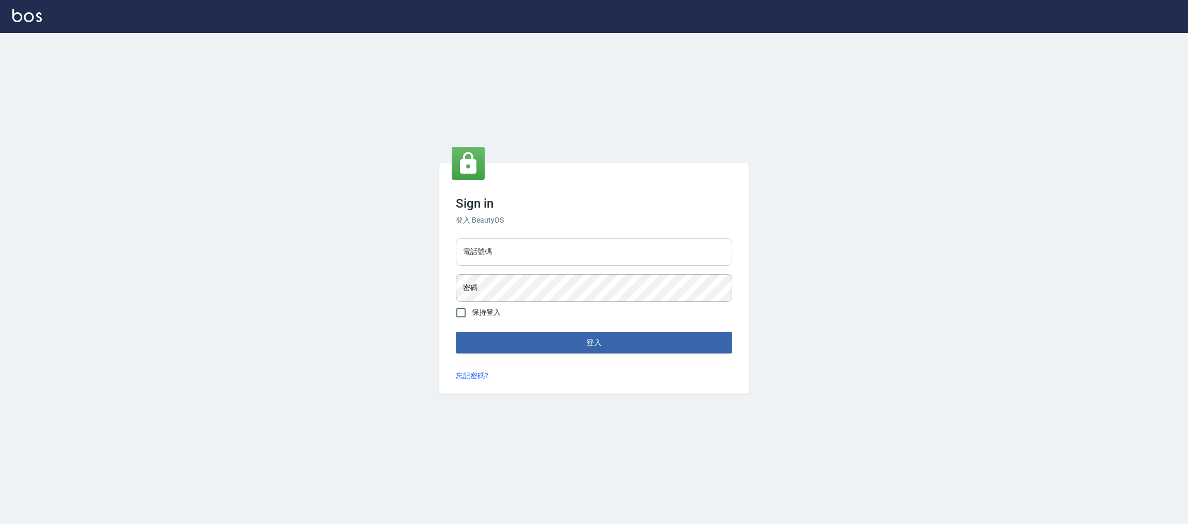
drag, startPoint x: 511, startPoint y: 257, endPoint x: 494, endPoint y: 251, distance: 17.6
click at [494, 251] on input "電話號碼" at bounding box center [594, 252] width 276 height 28
type input "0981921116"
click at [456, 332] on button "登入" at bounding box center [594, 343] width 276 height 22
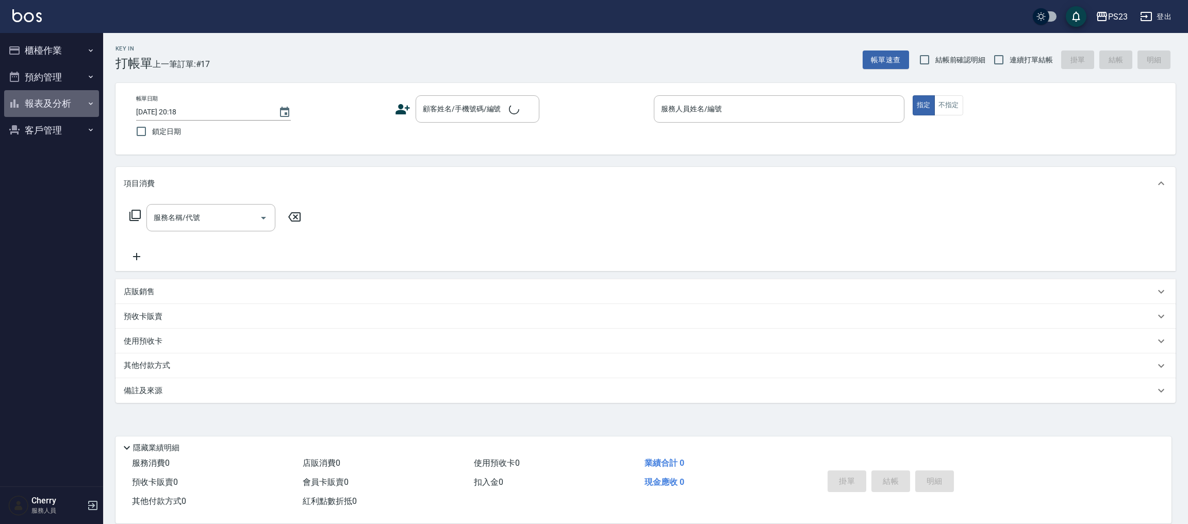
click at [42, 114] on button "報表及分析" at bounding box center [51, 103] width 95 height 27
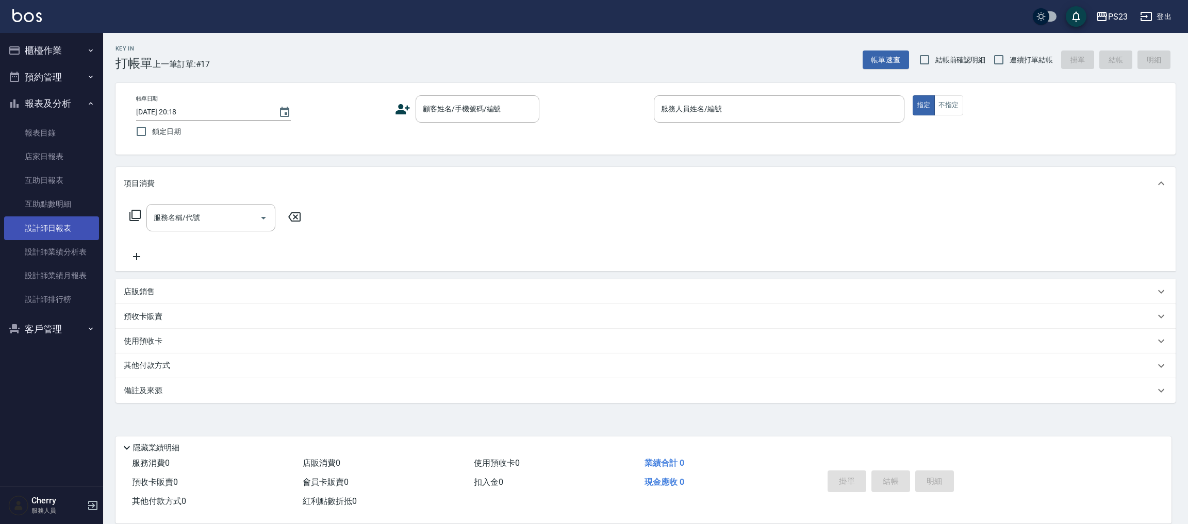
click at [58, 226] on link "設計師日報表" at bounding box center [51, 229] width 95 height 24
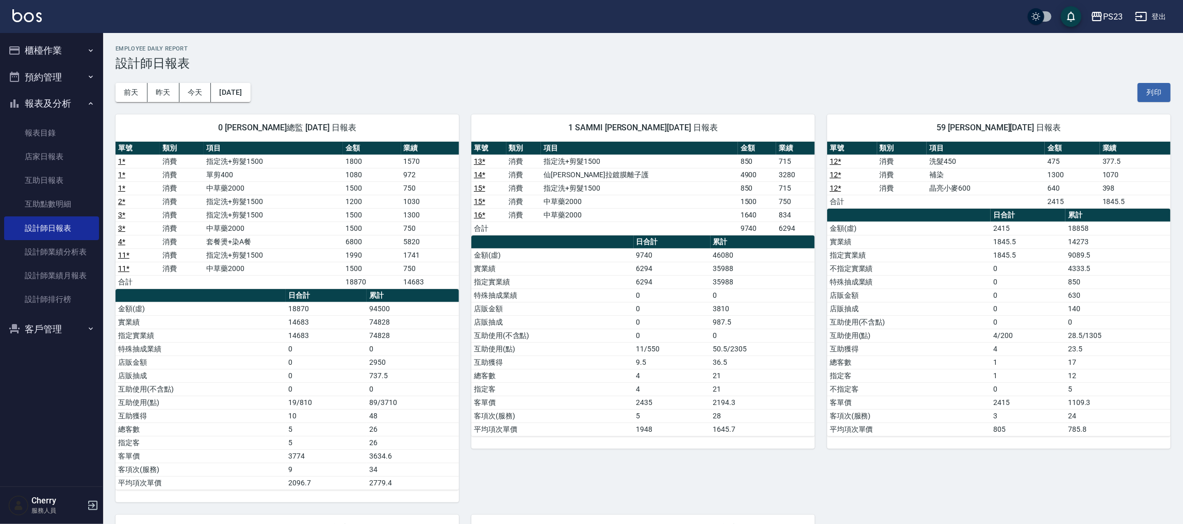
click at [849, 89] on div "[DATE] [DATE] [DATE] [DATE] 列印" at bounding box center [642, 93] width 1055 height 44
click at [1150, 18] on button "登出" at bounding box center [1150, 16] width 40 height 19
